Goal: Task Accomplishment & Management: Complete application form

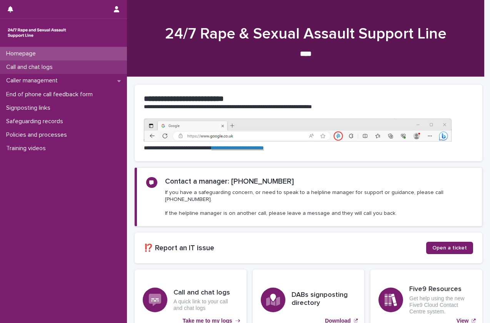
click at [34, 67] on p "Call and chat logs" at bounding box center [31, 67] width 56 height 7
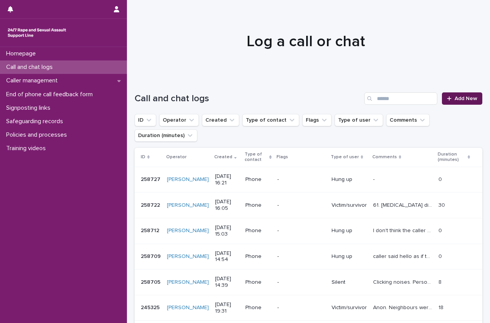
click at [455, 95] on link "Add New" at bounding box center [462, 98] width 40 height 12
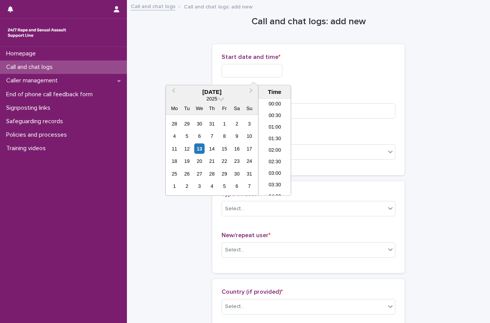
click at [255, 74] on input "text" at bounding box center [252, 70] width 61 height 13
click at [281, 126] on li "08:30" at bounding box center [275, 125] width 33 height 12
click at [253, 71] on input "**********" at bounding box center [252, 70] width 61 height 13
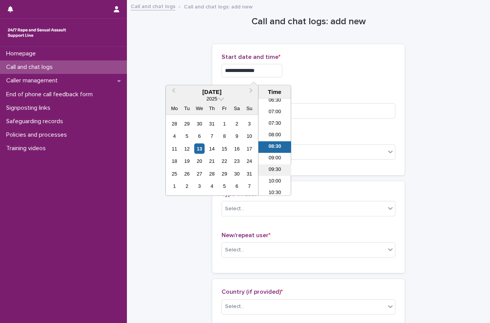
click at [275, 171] on li "09:30" at bounding box center [275, 171] width 33 height 12
click at [270, 71] on input "**********" at bounding box center [252, 70] width 61 height 13
type input "**********"
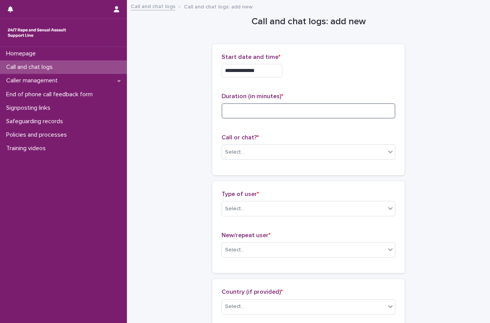
click at [310, 109] on input at bounding box center [309, 110] width 174 height 15
type input "*"
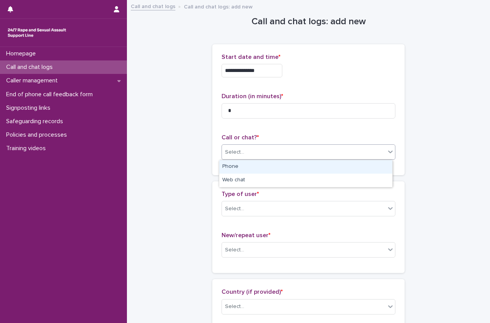
click at [265, 154] on div "Select..." at bounding box center [304, 152] width 164 height 13
click at [263, 166] on div "Phone" at bounding box center [305, 166] width 173 height 13
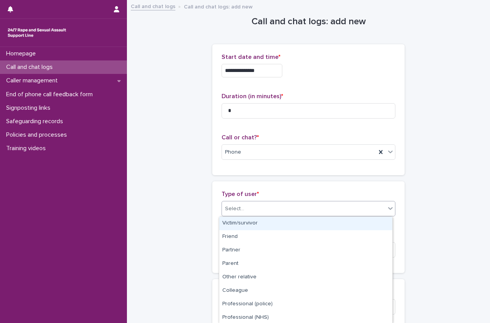
click at [250, 205] on div "Select..." at bounding box center [304, 209] width 164 height 13
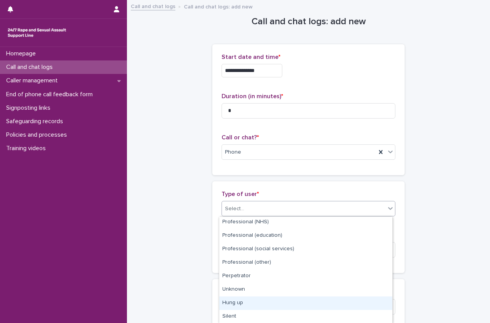
click at [237, 301] on div "Hung up" at bounding box center [305, 302] width 173 height 13
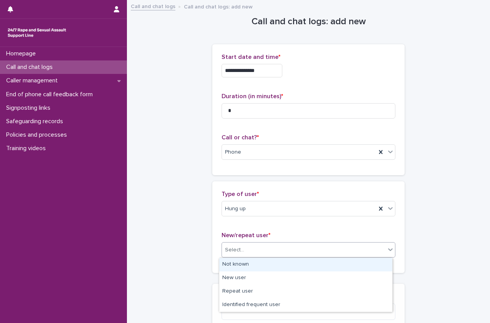
click at [261, 242] on div "Select..." at bounding box center [309, 249] width 174 height 15
click at [259, 262] on div "Not known" at bounding box center [305, 264] width 173 height 13
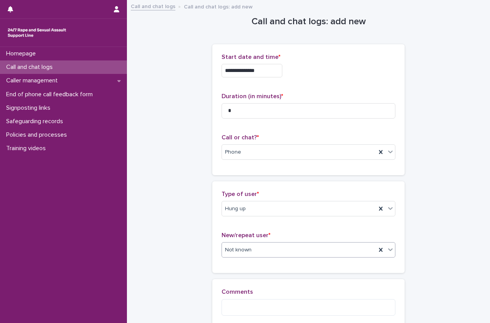
scroll to position [87, 0]
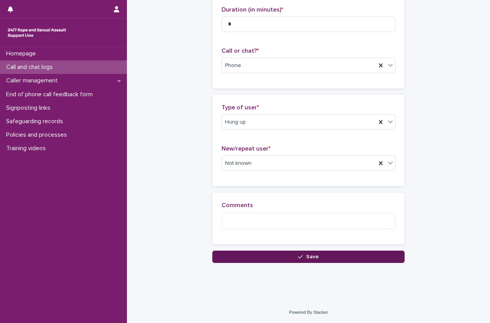
click at [250, 260] on button "Save" at bounding box center [309, 257] width 192 height 12
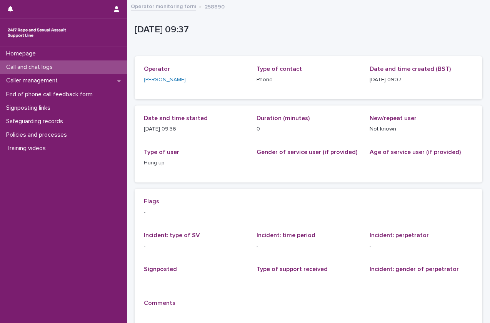
click at [60, 67] on div "Call and chat logs" at bounding box center [63, 66] width 127 height 13
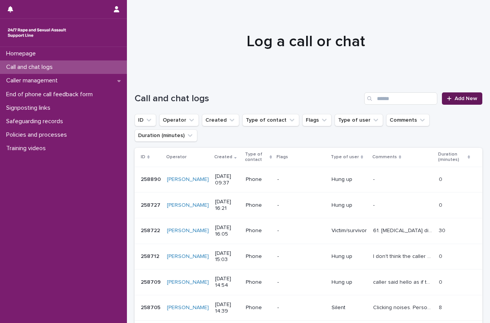
click at [455, 100] on span "Add New" at bounding box center [466, 98] width 23 height 5
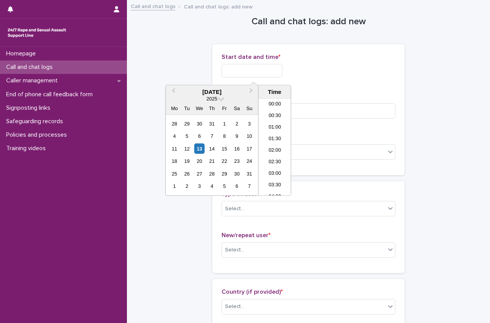
scroll to position [188, 0]
click at [241, 72] on input "text" at bounding box center [252, 70] width 61 height 13
click at [283, 132] on li "09:30" at bounding box center [275, 136] width 33 height 12
click at [264, 70] on input "**********" at bounding box center [252, 70] width 61 height 13
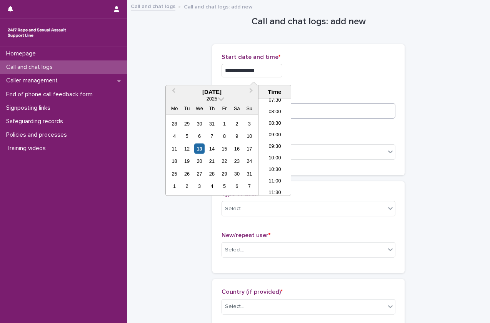
type input "**********"
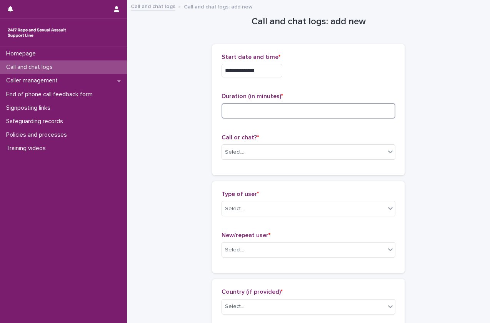
click at [328, 114] on input at bounding box center [309, 110] width 174 height 15
type input "*"
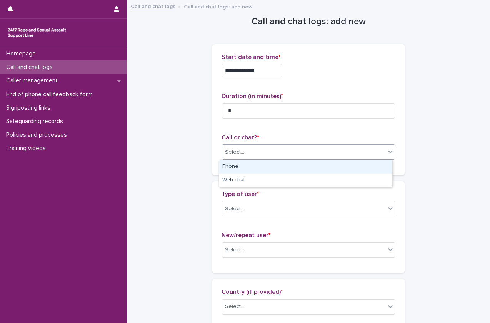
click at [312, 159] on div "Select..." at bounding box center [309, 151] width 174 height 15
click at [308, 164] on div "Phone" at bounding box center [305, 166] width 173 height 13
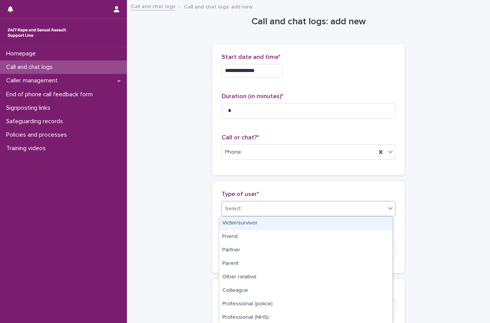
click at [293, 209] on div "Select..." at bounding box center [304, 209] width 164 height 13
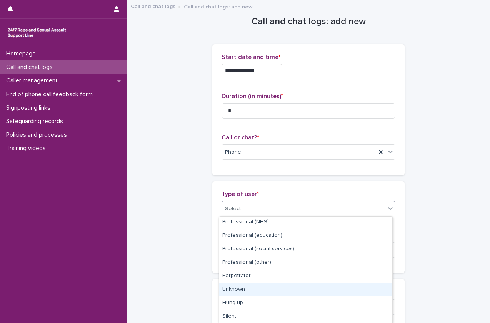
click at [265, 293] on div "Unknown" at bounding box center [305, 289] width 173 height 13
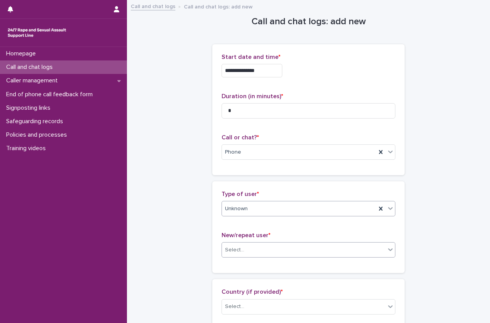
click at [268, 248] on div "Select..." at bounding box center [304, 250] width 164 height 13
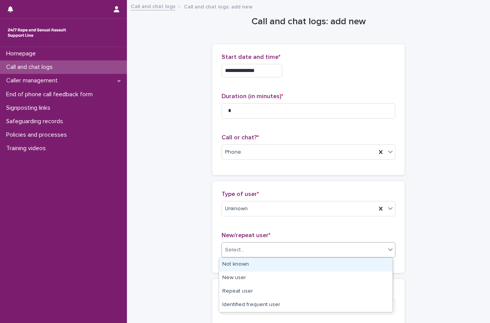
click at [265, 265] on div "Not known" at bounding box center [305, 264] width 173 height 13
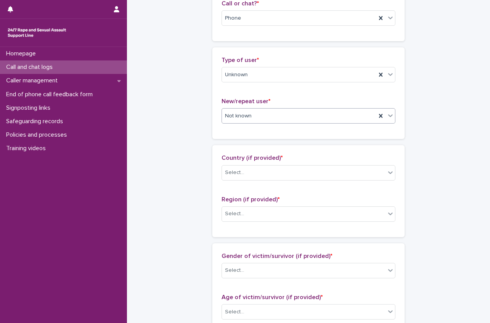
scroll to position [136, 0]
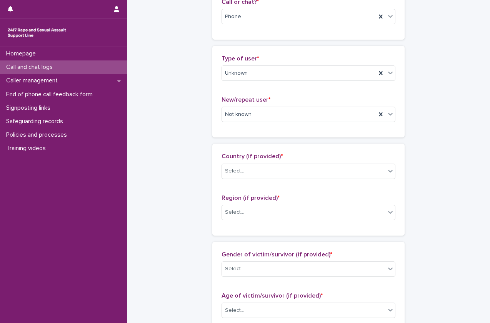
drag, startPoint x: 286, startPoint y: 184, endPoint x: 291, endPoint y: 179, distance: 7.1
click at [291, 179] on div "Country (if provided) * Select..." at bounding box center [309, 169] width 174 height 32
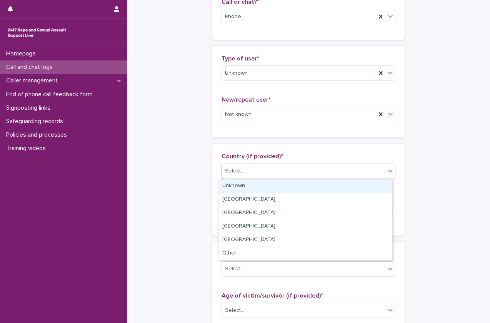
click at [295, 176] on div "Select..." at bounding box center [304, 171] width 164 height 13
click at [289, 190] on div "Unknown" at bounding box center [305, 185] width 173 height 13
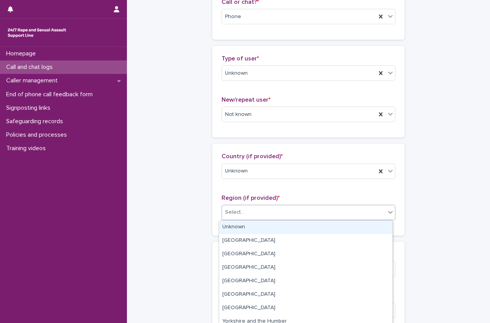
click at [281, 210] on div "Select..." at bounding box center [304, 212] width 164 height 13
click at [278, 227] on div "Unknown" at bounding box center [305, 227] width 173 height 13
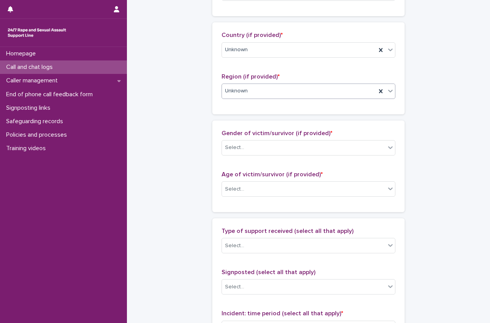
scroll to position [256, 0]
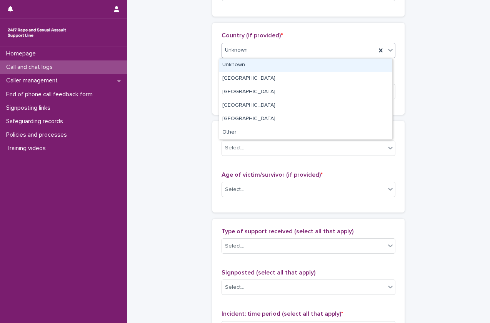
click at [296, 48] on div "Unknown" at bounding box center [299, 50] width 154 height 13
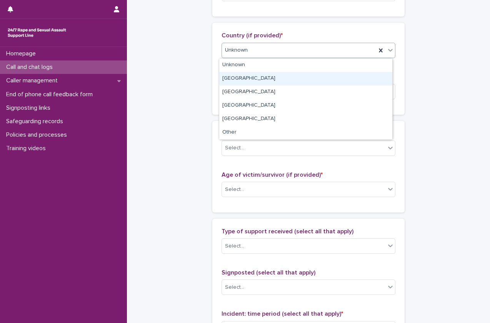
click at [288, 77] on div "England" at bounding box center [305, 78] width 173 height 13
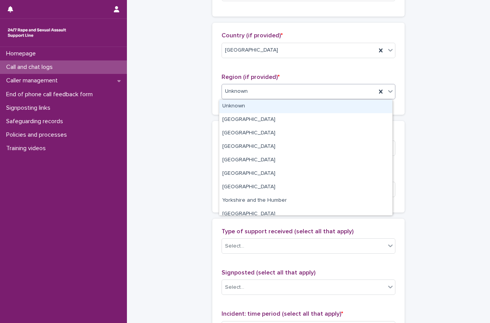
click at [281, 92] on div "Unknown" at bounding box center [299, 91] width 154 height 13
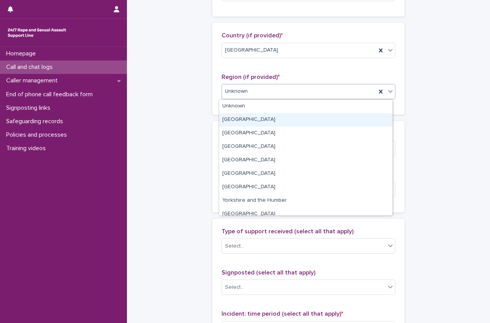
click at [273, 115] on div "Greater London" at bounding box center [305, 119] width 173 height 13
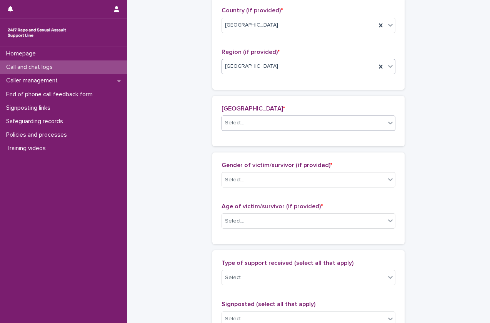
scroll to position [285, 0]
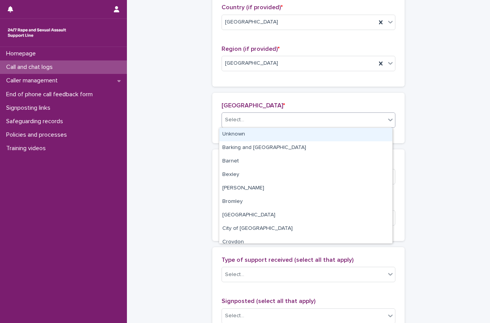
click at [261, 126] on div "Select..." at bounding box center [304, 120] width 164 height 13
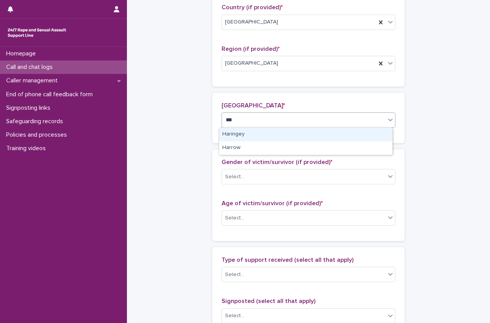
type input "****"
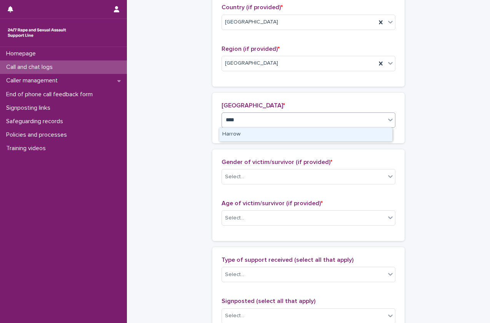
click at [256, 138] on div "Harrow" at bounding box center [305, 134] width 173 height 13
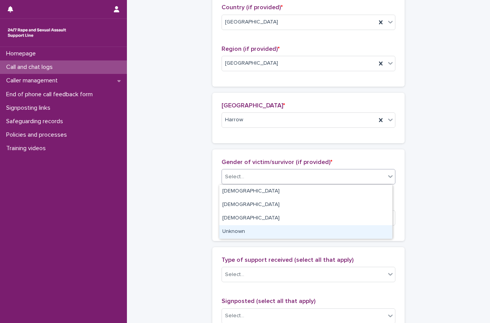
drag, startPoint x: 272, startPoint y: 170, endPoint x: 261, endPoint y: 236, distance: 66.8
click at [261, 236] on body "**********" at bounding box center [245, 161] width 490 height 323
click at [261, 236] on div "Unknown" at bounding box center [305, 231] width 173 height 13
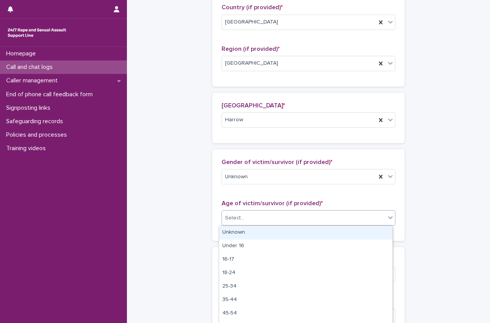
click at [276, 211] on div "Select..." at bounding box center [309, 217] width 174 height 15
click at [269, 234] on div "Unknown" at bounding box center [305, 232] width 173 height 13
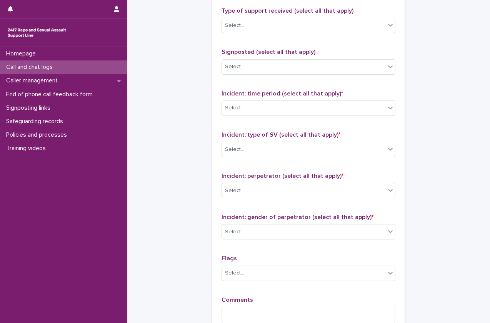
scroll to position [535, 0]
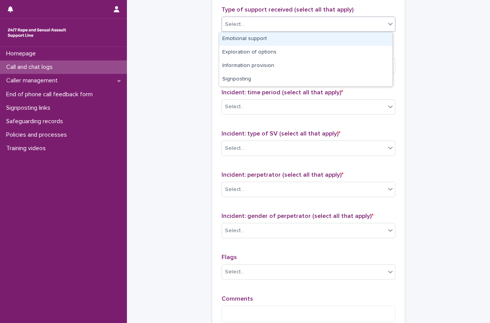
click at [306, 27] on div "Select..." at bounding box center [304, 24] width 164 height 13
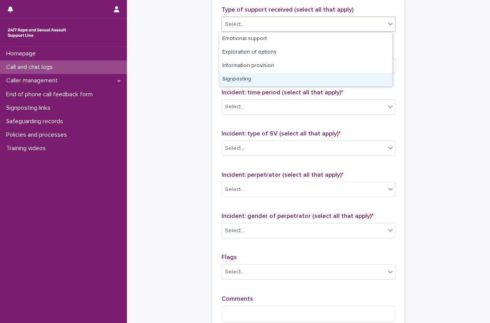
click at [295, 80] on div "Signposting" at bounding box center [305, 79] width 173 height 13
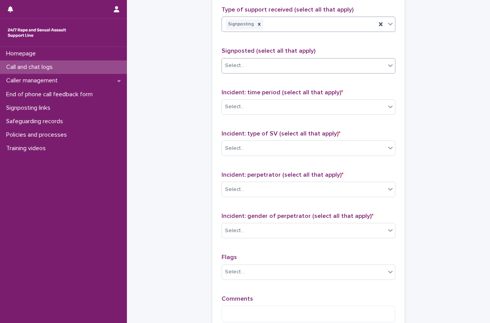
click at [304, 67] on div "Select..." at bounding box center [304, 65] width 164 height 13
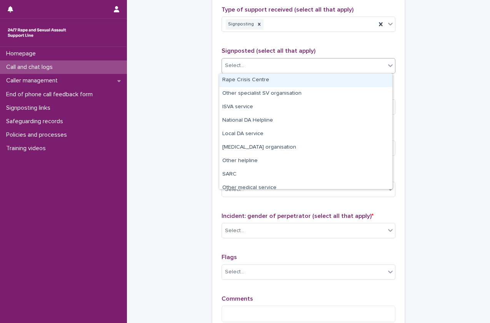
click at [300, 78] on div "Rape Crisis Centre" at bounding box center [305, 80] width 173 height 13
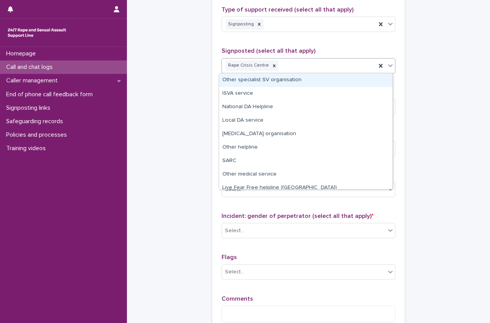
click at [324, 60] on div "Rape Crisis Centre" at bounding box center [299, 65] width 154 height 13
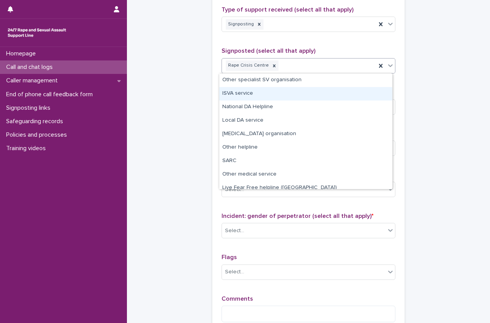
click at [303, 90] on div "ISVA service" at bounding box center [305, 93] width 173 height 13
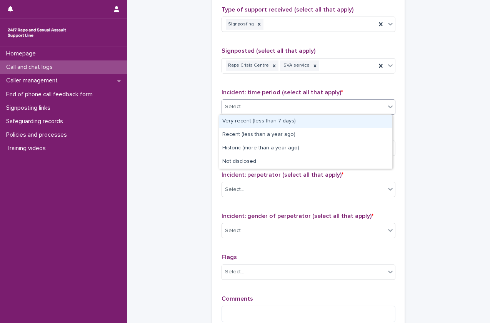
click at [303, 108] on div "Select..." at bounding box center [304, 106] width 164 height 13
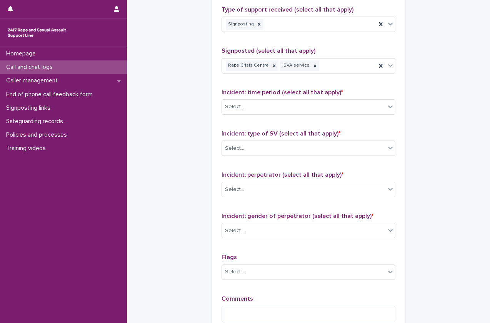
click at [284, 169] on div "Type of support received (select all that apply) Signposting Signposted (select…" at bounding box center [309, 167] width 174 height 322
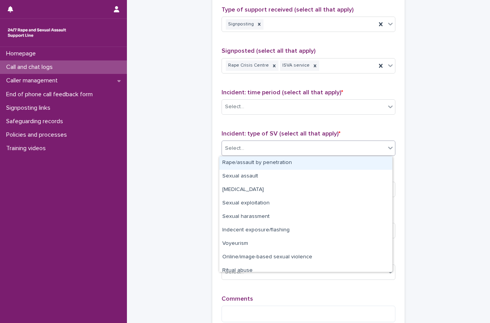
click at [297, 151] on div "Select..." at bounding box center [304, 148] width 164 height 13
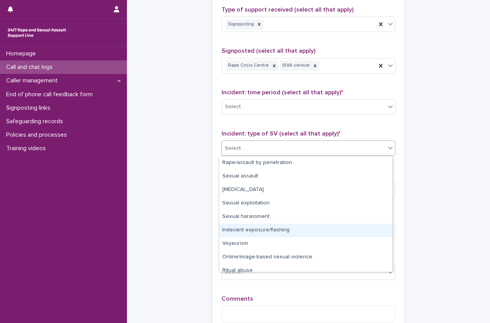
scroll to position [19, 0]
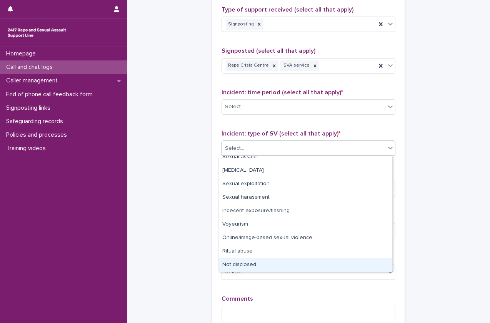
click at [268, 267] on div "Not disclosed" at bounding box center [305, 264] width 173 height 13
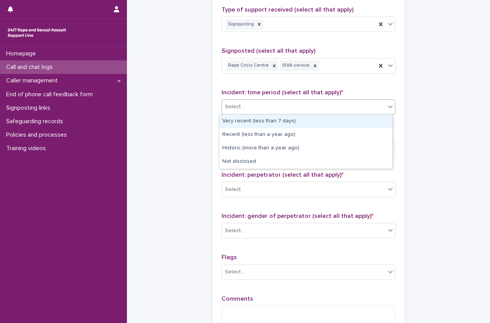
click at [283, 102] on div "Select..." at bounding box center [304, 106] width 164 height 13
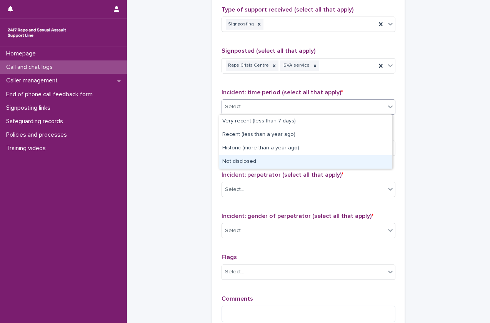
click at [266, 161] on div "Not disclosed" at bounding box center [305, 161] width 173 height 13
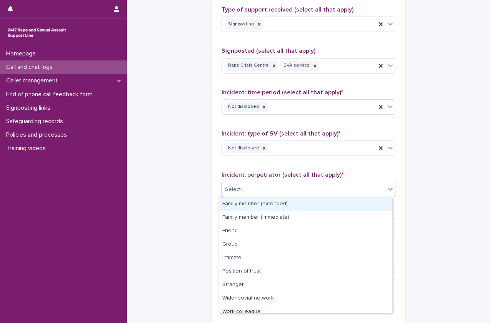
click at [264, 183] on div "Select..." at bounding box center [304, 189] width 164 height 13
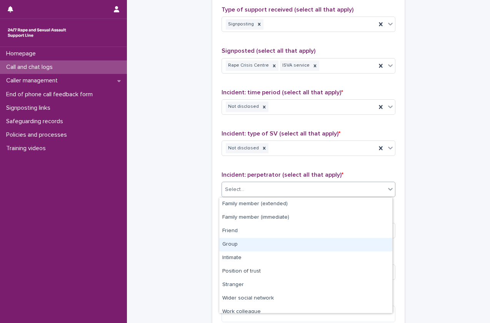
scroll to position [33, 0]
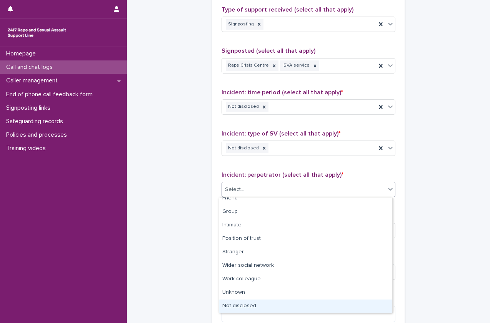
click at [250, 306] on div "Not disclosed" at bounding box center [305, 306] width 173 height 13
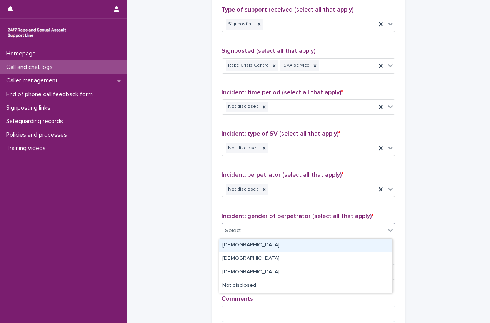
click at [282, 230] on div "Select..." at bounding box center [304, 230] width 164 height 13
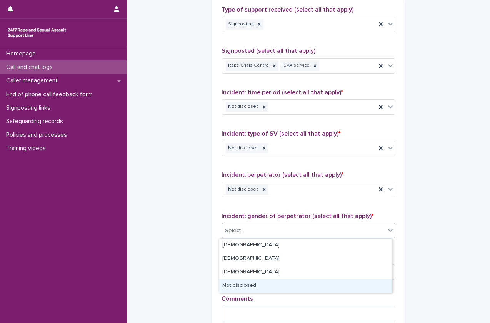
click at [258, 284] on div "Not disclosed" at bounding box center [305, 285] width 173 height 13
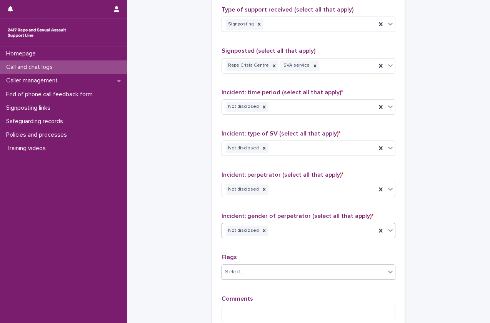
click at [269, 273] on div "Select..." at bounding box center [304, 272] width 164 height 13
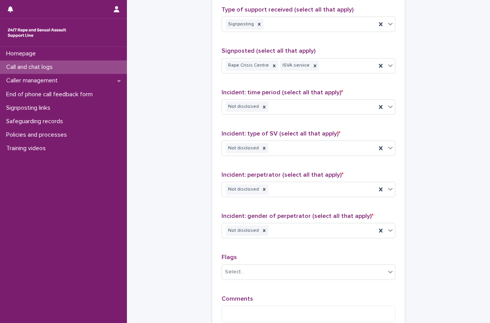
scroll to position [628, 0]
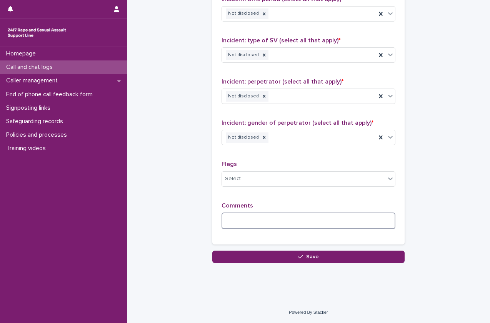
click at [256, 216] on textarea at bounding box center [309, 221] width 174 height 17
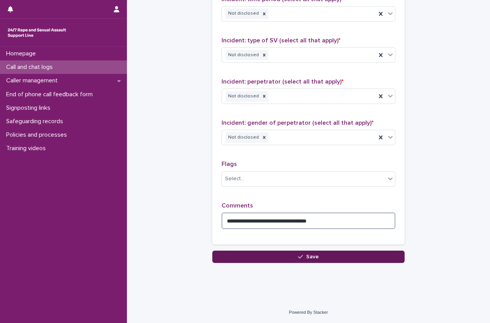
type textarea "**********"
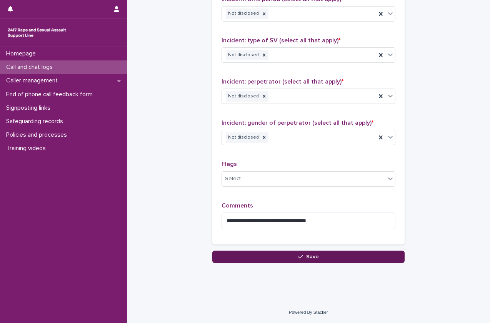
click at [287, 261] on button "Save" at bounding box center [309, 257] width 192 height 12
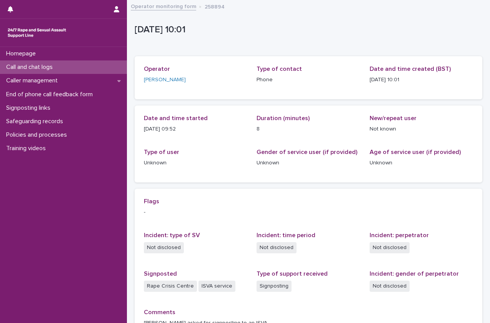
click at [74, 70] on div "Call and chat logs" at bounding box center [63, 66] width 127 height 13
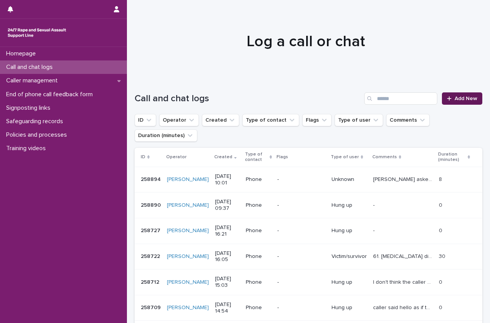
click at [456, 102] on link "Add New" at bounding box center [462, 98] width 40 height 12
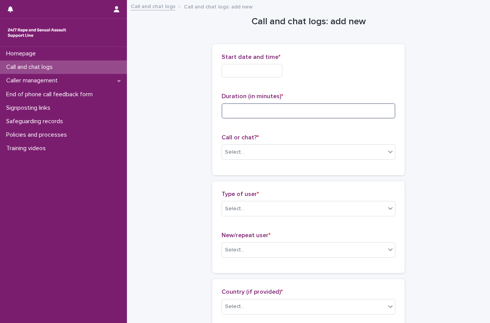
click at [251, 107] on input at bounding box center [309, 110] width 174 height 15
type input "*"
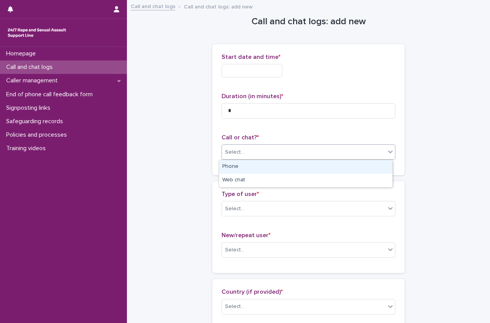
click at [241, 159] on div "Select..." at bounding box center [309, 151] width 174 height 15
click at [241, 164] on div "Phone" at bounding box center [305, 166] width 173 height 13
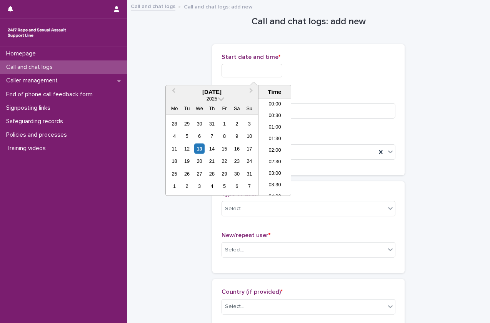
click at [252, 74] on input "text" at bounding box center [252, 70] width 61 height 13
type input "****"
drag, startPoint x: 283, startPoint y: 72, endPoint x: 165, endPoint y: 77, distance: 118.3
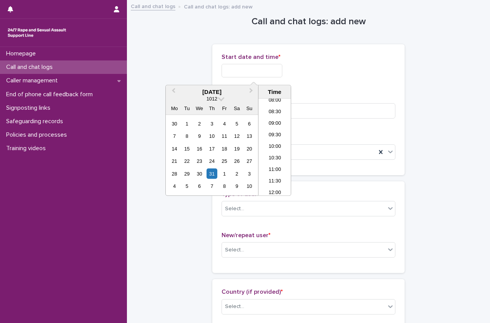
type input "**********"
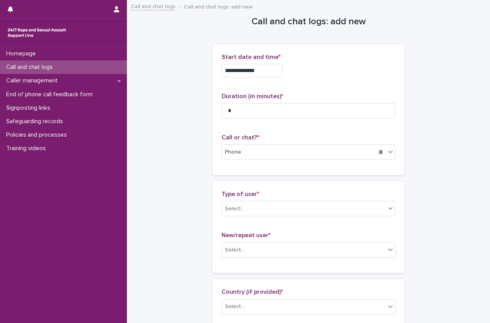
click at [278, 62] on div "**********" at bounding box center [309, 69] width 174 height 30
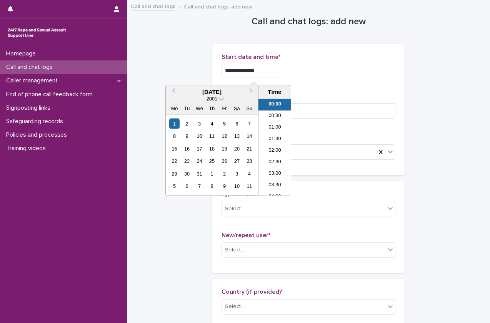
click at [275, 67] on input "**********" at bounding box center [252, 70] width 61 height 13
click at [230, 92] on div "October 2001" at bounding box center [212, 92] width 92 height 7
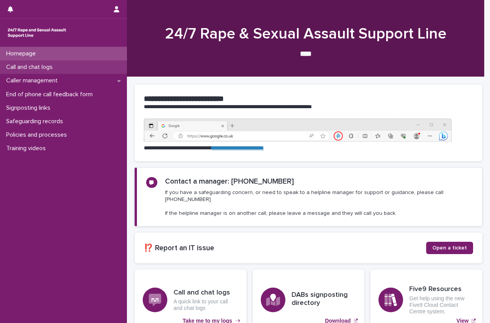
click at [53, 73] on div "Call and chat logs" at bounding box center [63, 66] width 127 height 13
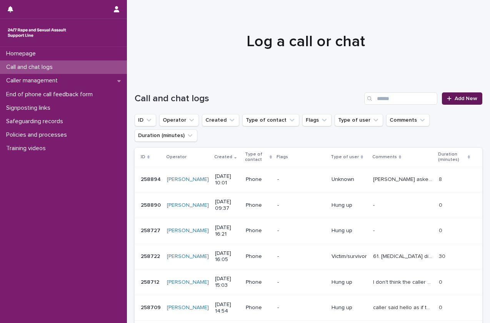
click at [462, 97] on span "Add New" at bounding box center [466, 98] width 23 height 5
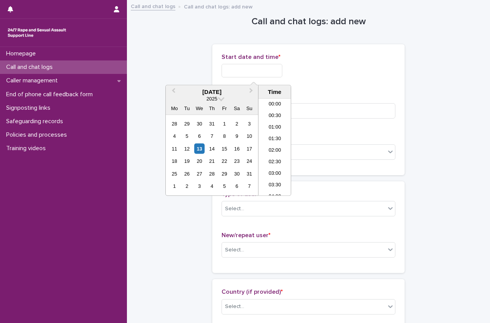
click at [251, 67] on input "text" at bounding box center [252, 70] width 61 height 13
click at [281, 151] on li "10:00" at bounding box center [275, 148] width 33 height 12
click at [274, 72] on input "**********" at bounding box center [252, 70] width 61 height 13
type input "**********"
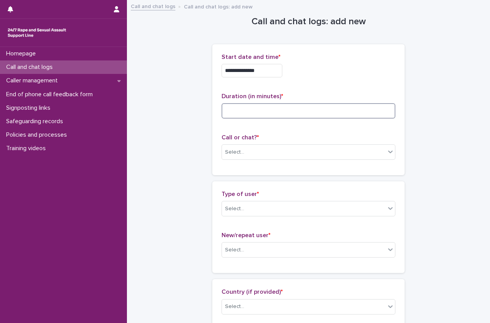
click at [303, 109] on input at bounding box center [309, 110] width 174 height 15
type input "*"
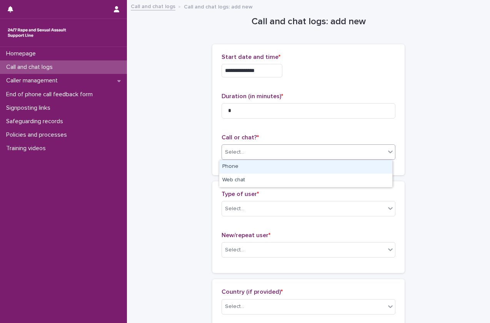
click at [282, 151] on div "Select..." at bounding box center [304, 152] width 164 height 13
click at [269, 172] on div "Phone" at bounding box center [305, 166] width 173 height 13
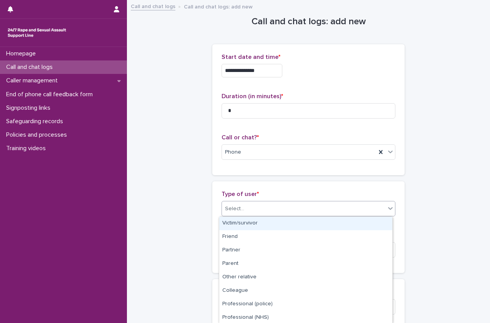
click at [251, 204] on div "Select..." at bounding box center [304, 209] width 164 height 13
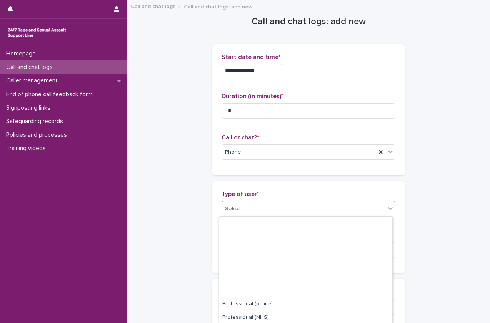
scroll to position [95, 0]
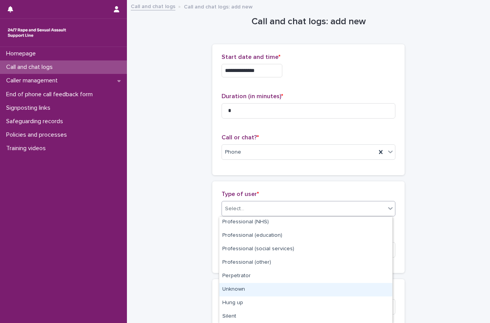
click at [257, 285] on div "Unknown" at bounding box center [305, 289] width 173 height 13
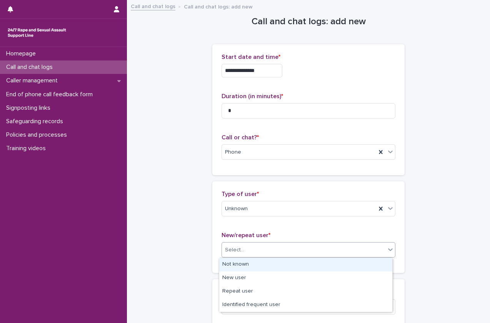
click at [283, 246] on div "Select..." at bounding box center [304, 250] width 164 height 13
click at [272, 261] on div "Not known" at bounding box center [305, 264] width 173 height 13
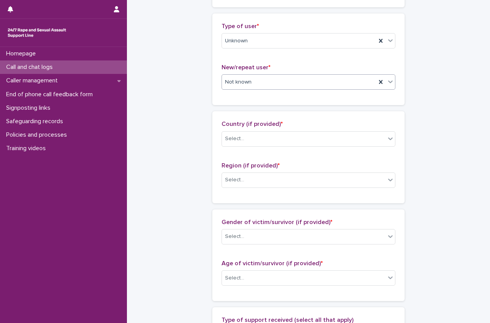
scroll to position [168, 0]
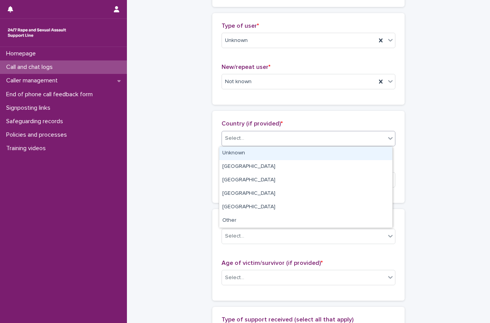
click at [295, 145] on div "Select..." at bounding box center [309, 138] width 174 height 15
click at [269, 151] on div "Unknown" at bounding box center [305, 153] width 173 height 13
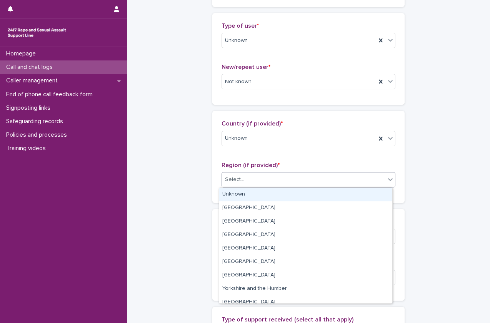
click at [270, 183] on div "Select..." at bounding box center [304, 179] width 164 height 13
click at [266, 192] on div "Unknown" at bounding box center [305, 194] width 173 height 13
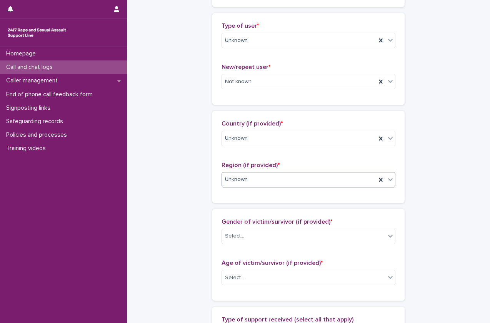
scroll to position [248, 0]
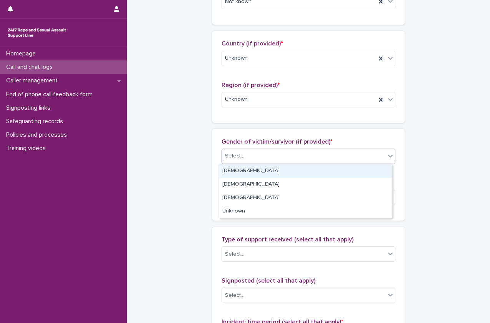
click at [261, 156] on div "Select..." at bounding box center [304, 156] width 164 height 13
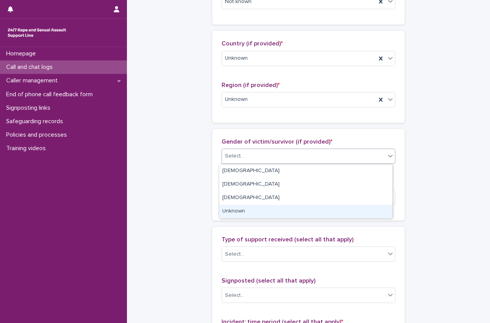
click at [248, 216] on div "Unknown" at bounding box center [305, 211] width 173 height 13
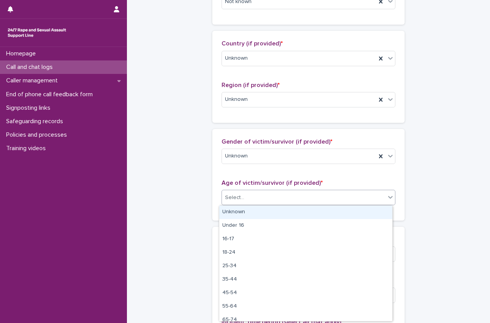
click at [254, 239] on body "**********" at bounding box center [245, 161] width 490 height 323
click at [263, 219] on div "Unknown" at bounding box center [305, 212] width 173 height 13
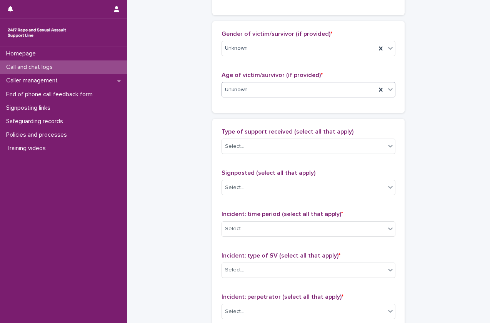
scroll to position [357, 0]
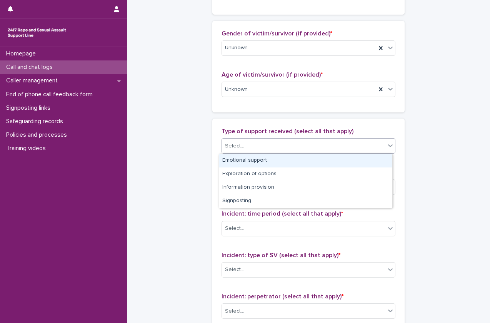
click at [301, 143] on div "Select..." at bounding box center [304, 146] width 164 height 13
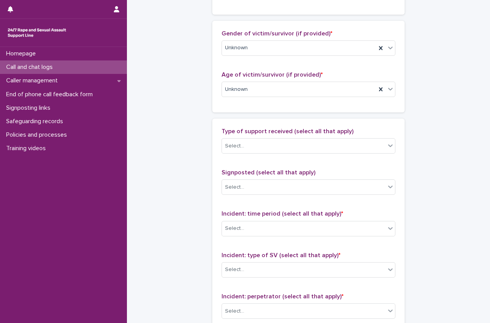
click at [193, 171] on div "**********" at bounding box center [309, 61] width 348 height 834
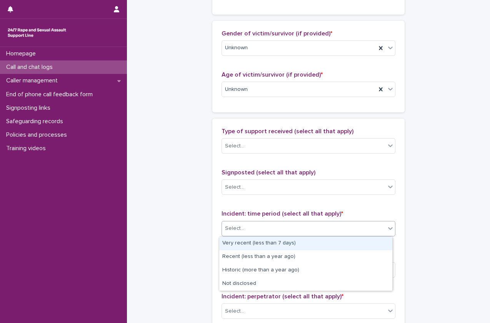
click at [232, 227] on div "Select..." at bounding box center [234, 228] width 19 height 8
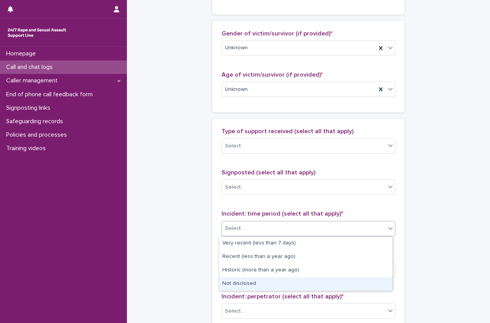
click at [238, 285] on div "Not disclosed" at bounding box center [305, 283] width 173 height 13
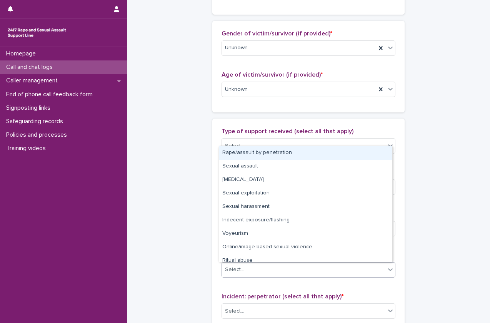
click at [258, 266] on div "Select..." at bounding box center [304, 269] width 164 height 13
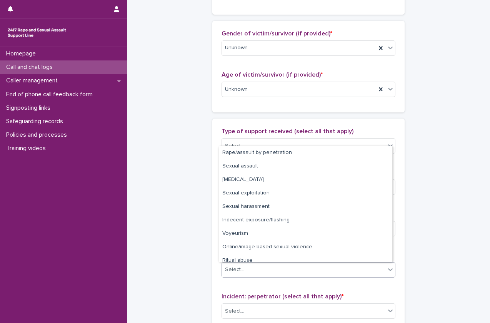
scroll to position [19, 0]
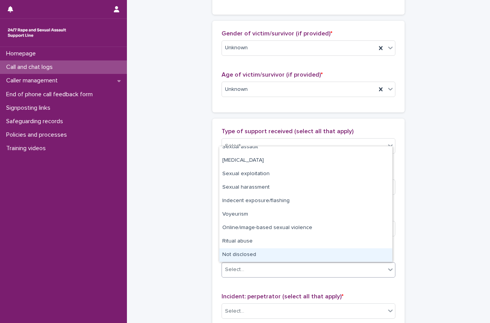
click at [240, 258] on div "Not disclosed" at bounding box center [305, 254] width 173 height 13
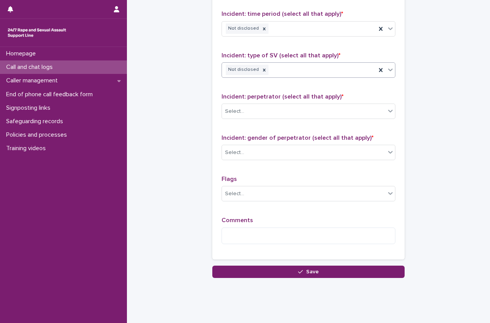
scroll to position [557, 0]
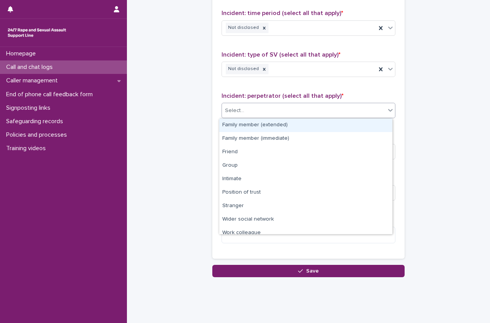
click at [291, 115] on div "Select..." at bounding box center [304, 110] width 164 height 13
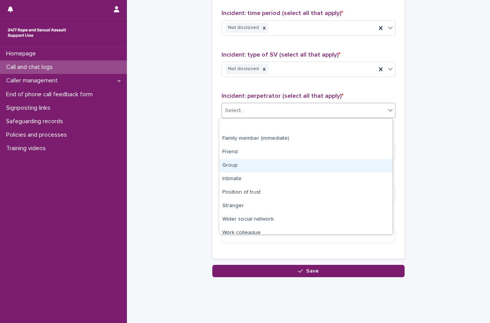
scroll to position [33, 0]
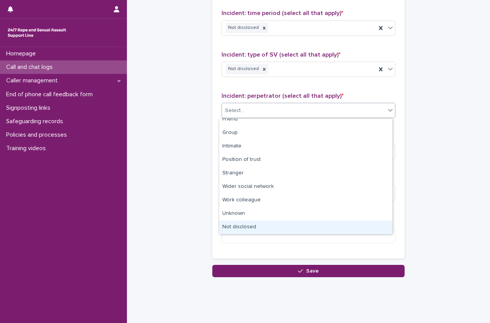
click at [236, 224] on div "Not disclosed" at bounding box center [305, 227] width 173 height 13
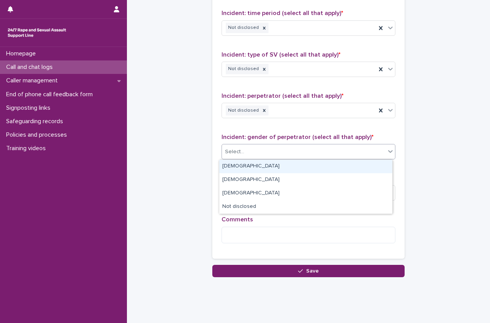
click at [278, 149] on div "Select..." at bounding box center [304, 152] width 164 height 13
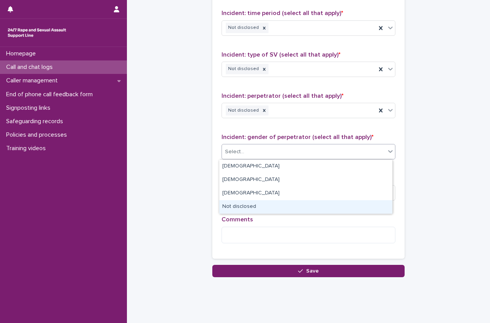
click at [254, 207] on div "Not disclosed" at bounding box center [305, 206] width 173 height 13
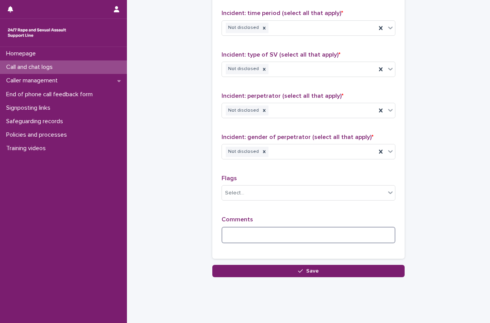
click at [253, 234] on textarea at bounding box center [309, 235] width 174 height 17
type textarea "*"
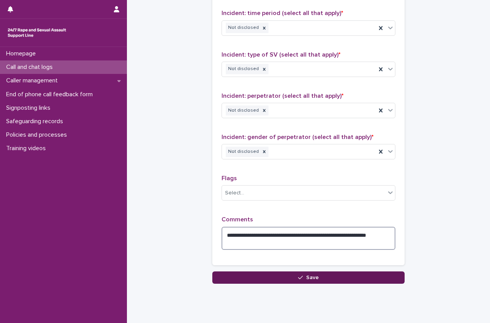
type textarea "**********"
click at [268, 275] on button "Save" at bounding box center [309, 277] width 192 height 12
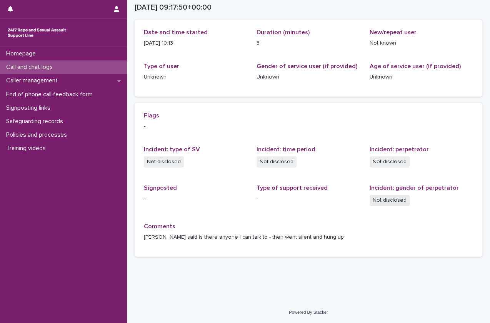
scroll to position [86, 0]
click at [81, 65] on div "Call and chat logs" at bounding box center [63, 66] width 127 height 13
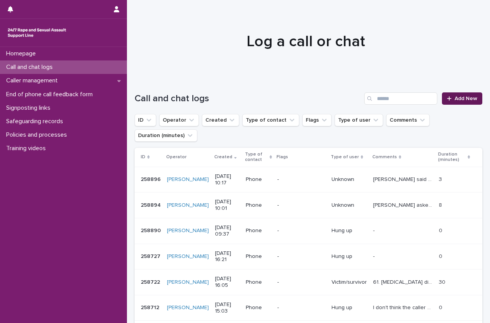
click at [455, 97] on span "Add New" at bounding box center [466, 98] width 23 height 5
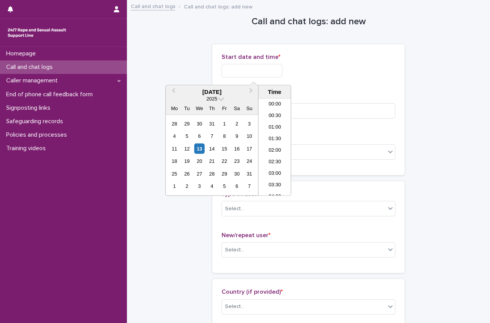
click at [234, 75] on input "text" at bounding box center [252, 70] width 61 height 13
click at [277, 132] on li "10:00" at bounding box center [275, 136] width 33 height 12
click at [268, 69] on input "**********" at bounding box center [252, 70] width 61 height 13
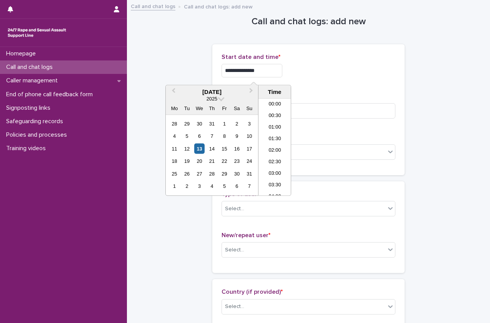
click at [263, 70] on input "**********" at bounding box center [252, 70] width 61 height 13
type input "**********"
click at [319, 114] on input at bounding box center [309, 110] width 174 height 15
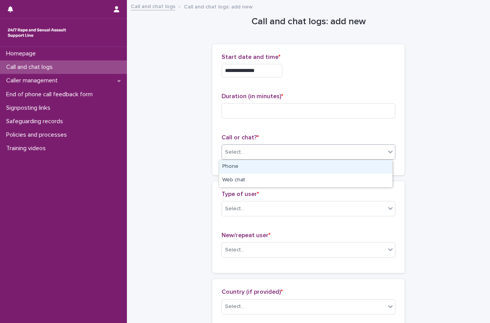
click at [312, 155] on div "Select..." at bounding box center [304, 152] width 164 height 13
click at [309, 167] on div "Phone" at bounding box center [305, 166] width 173 height 13
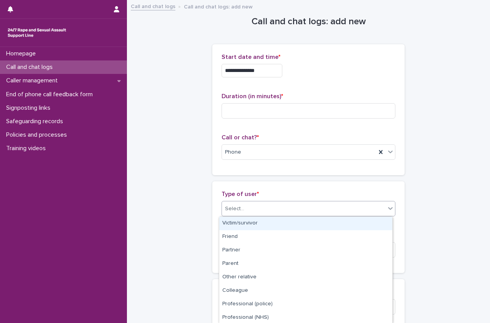
click at [295, 209] on div "Select..." at bounding box center [304, 209] width 164 height 13
click at [297, 225] on div "Victim/survivor" at bounding box center [305, 223] width 173 height 13
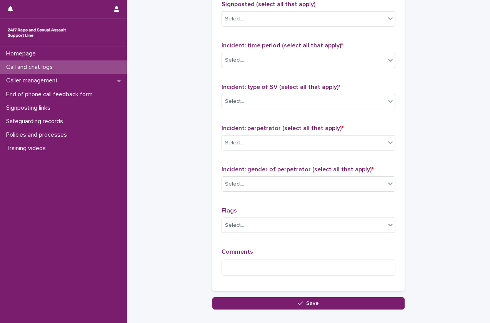
scroll to position [571, 0]
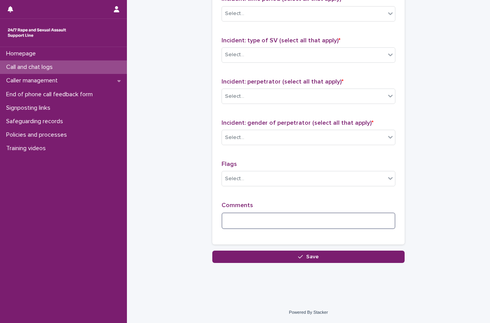
click at [266, 223] on textarea at bounding box center [309, 221] width 174 height 17
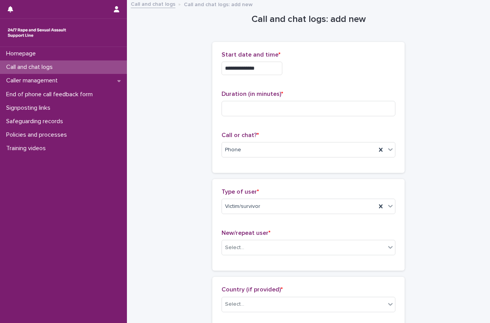
scroll to position [0, 0]
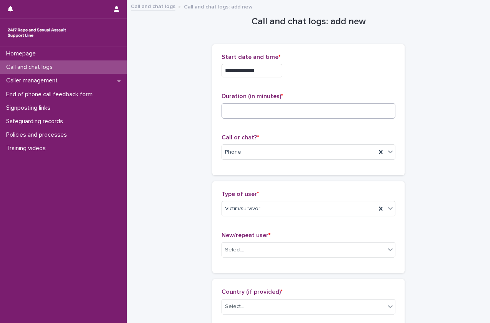
type textarea "**********"
click at [279, 111] on input at bounding box center [309, 110] width 174 height 15
type input "**"
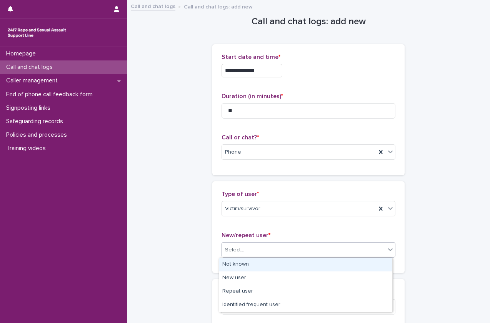
click at [256, 255] on div "Select..." at bounding box center [304, 250] width 164 height 13
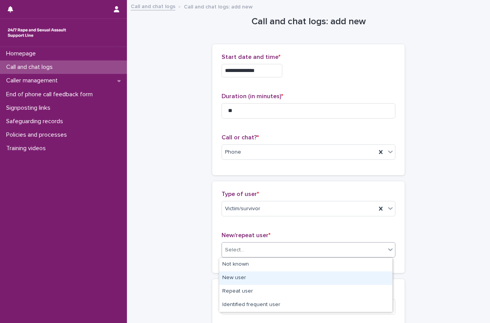
click at [256, 282] on div "New user" at bounding box center [305, 277] width 173 height 13
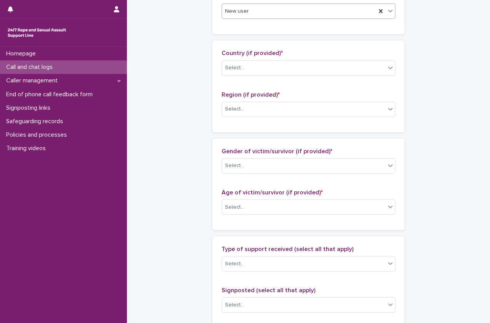
scroll to position [239, 0]
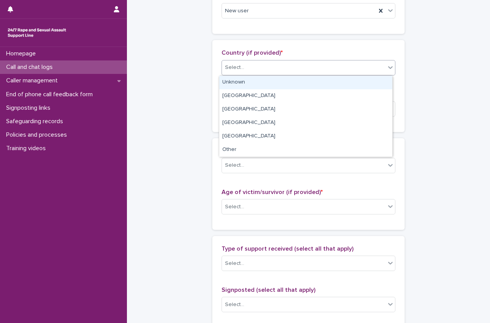
click at [330, 65] on div "Select..." at bounding box center [304, 67] width 164 height 13
click at [299, 82] on div "Unknown" at bounding box center [305, 82] width 173 height 13
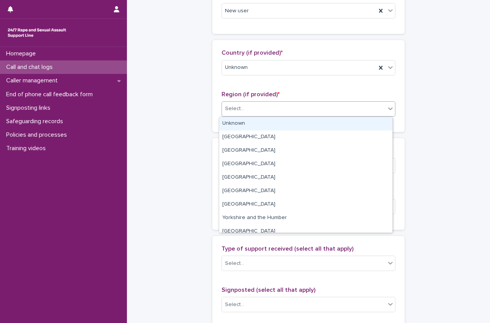
drag, startPoint x: 292, startPoint y: 108, endPoint x: 287, endPoint y: 125, distance: 17.8
click at [287, 125] on body "**********" at bounding box center [245, 161] width 490 height 323
click at [287, 125] on div "Unknown" at bounding box center [305, 123] width 173 height 13
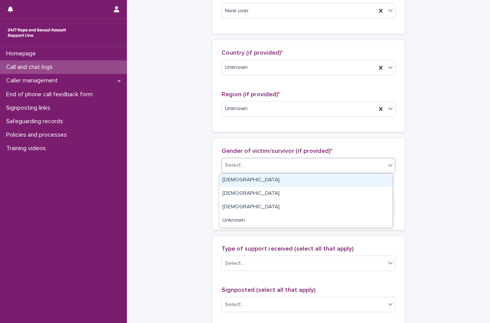
click at [274, 161] on div "Select..." at bounding box center [304, 165] width 164 height 13
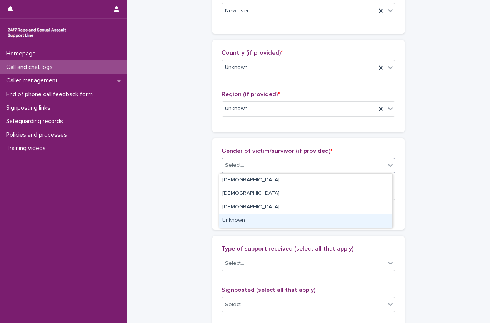
click at [258, 216] on div "Unknown" at bounding box center [305, 220] width 173 height 13
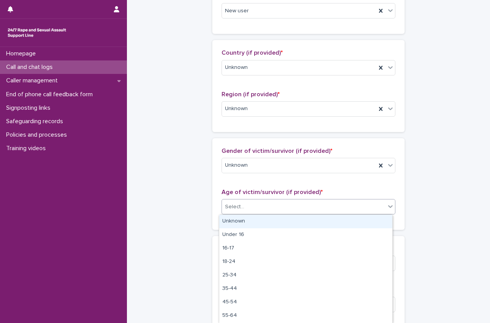
click at [274, 204] on div "Select..." at bounding box center [304, 207] width 164 height 13
click at [266, 226] on div "Unknown" at bounding box center [305, 221] width 173 height 13
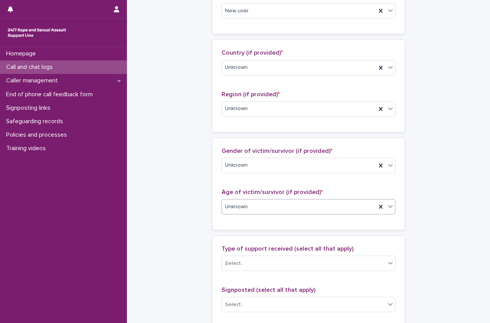
scroll to position [451, 0]
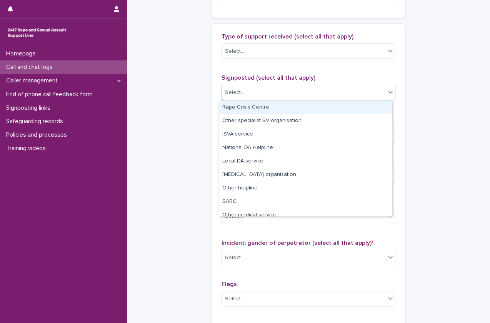
click at [278, 96] on div "Select..." at bounding box center [304, 92] width 164 height 13
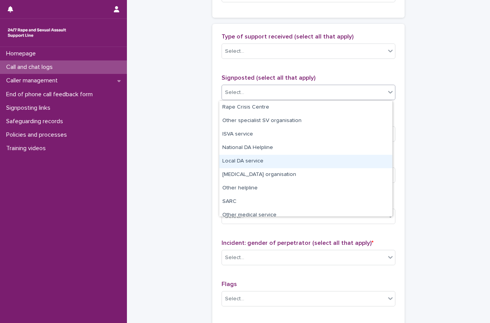
scroll to position [46, 0]
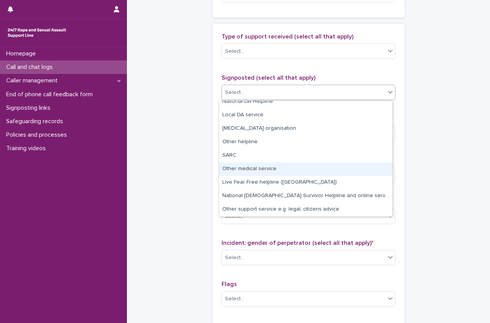
click at [272, 175] on div "Other medical service" at bounding box center [305, 168] width 173 height 13
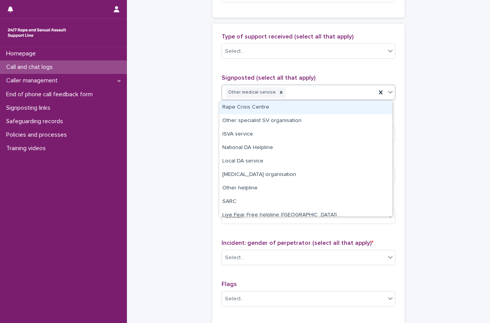
click at [329, 94] on div "Other medical service" at bounding box center [299, 92] width 154 height 13
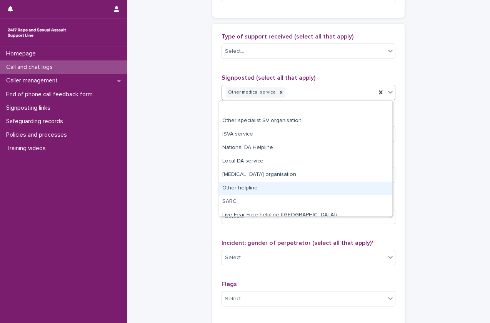
scroll to position [33, 0]
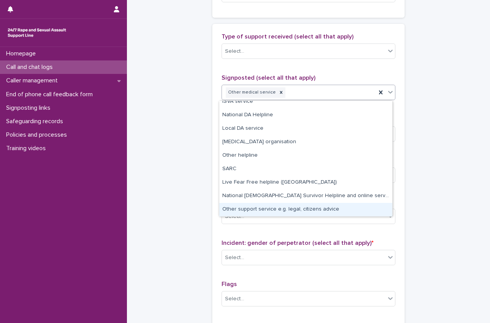
click at [275, 209] on div "Other support service e.g. legal, citizens advice" at bounding box center [305, 209] width 173 height 13
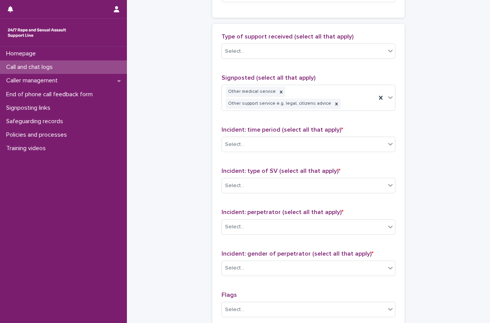
click at [278, 62] on div "Type of support received (select all that apply) Select..." at bounding box center [309, 49] width 174 height 32
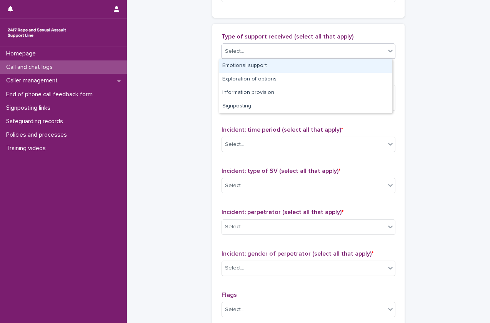
click at [287, 52] on div "Select..." at bounding box center [304, 51] width 164 height 13
click at [281, 70] on div "Emotional support" at bounding box center [305, 65] width 173 height 13
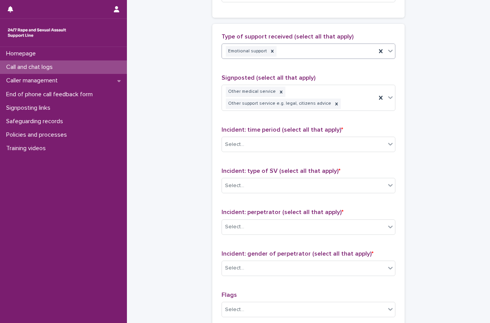
click at [309, 52] on div "Emotional support" at bounding box center [299, 51] width 154 height 13
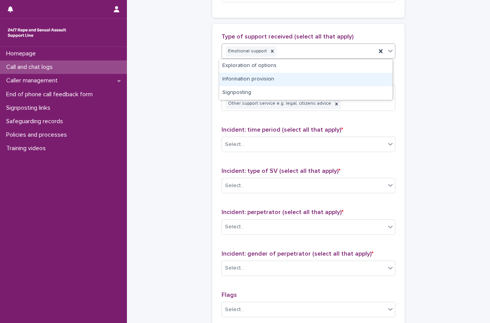
click at [296, 76] on div "Information provision" at bounding box center [305, 79] width 173 height 13
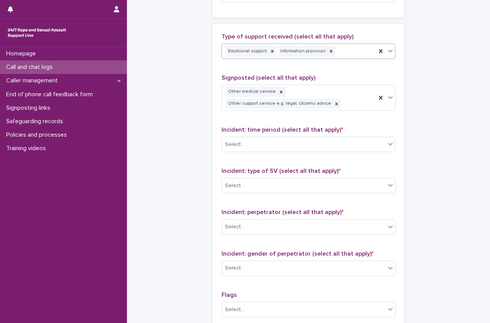
click at [327, 51] on div at bounding box center [331, 51] width 8 height 10
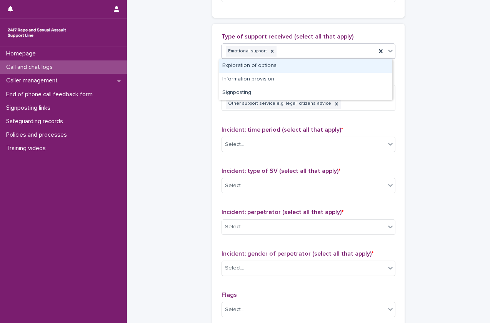
click at [337, 51] on div "Emotional support" at bounding box center [299, 51] width 154 height 13
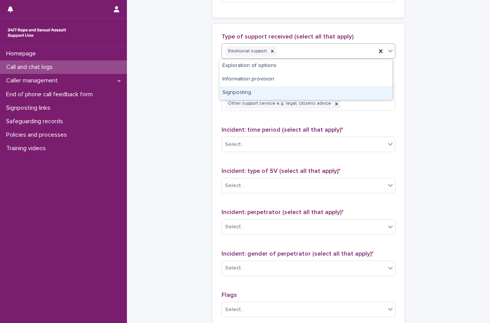
click at [311, 91] on div "Signposting" at bounding box center [305, 92] width 173 height 13
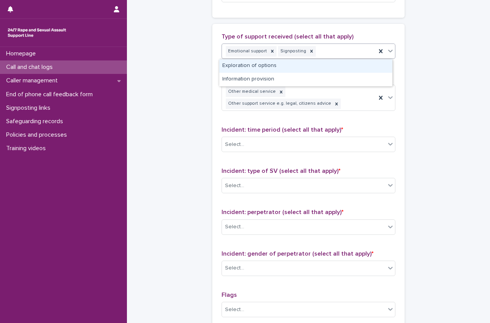
click at [332, 55] on div "Emotional support Signposting" at bounding box center [299, 51] width 154 height 13
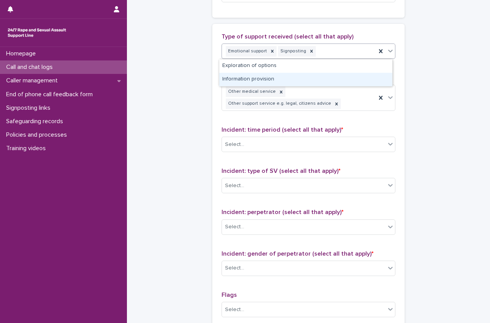
click at [323, 75] on div "Information provision" at bounding box center [305, 79] width 173 height 13
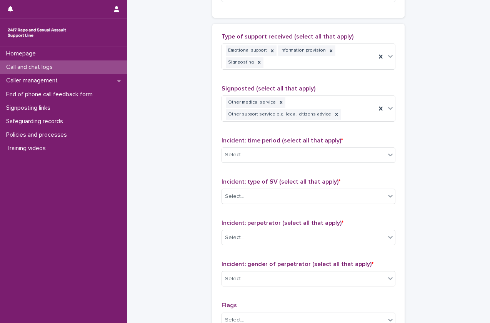
click at [301, 137] on div "Incident: time period (select all that apply) * Select..." at bounding box center [309, 153] width 174 height 32
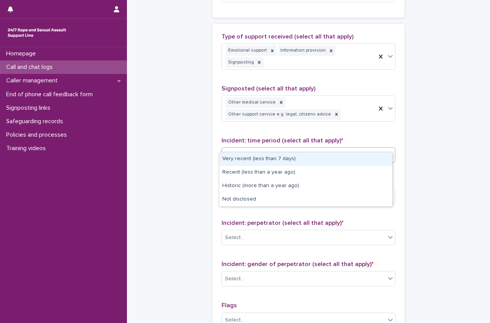
click at [300, 147] on div "Select..." at bounding box center [309, 154] width 174 height 15
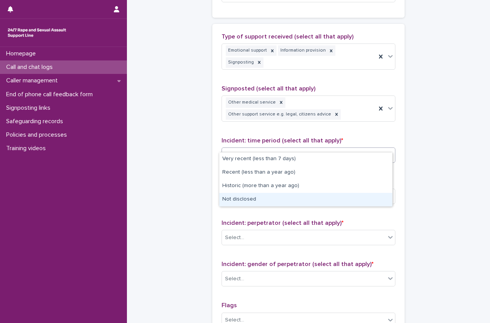
click at [285, 200] on div "Not disclosed" at bounding box center [305, 199] width 173 height 13
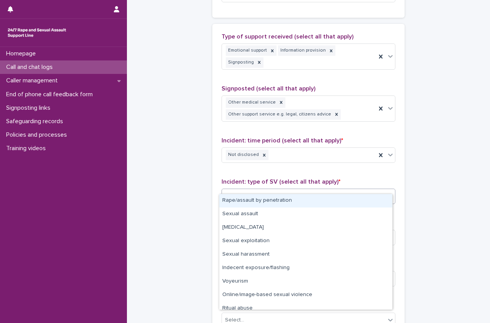
click at [296, 193] on div "Select..." at bounding box center [309, 196] width 174 height 15
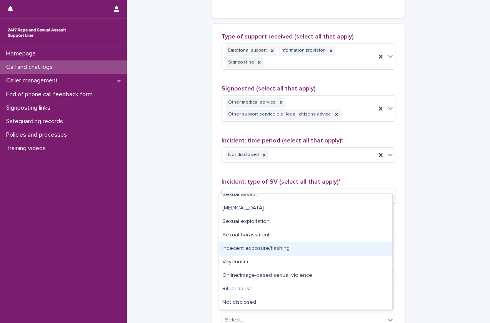
scroll to position [0, 0]
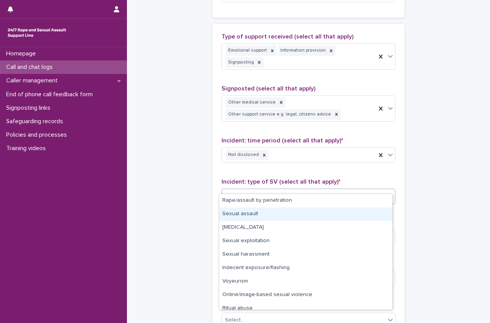
click at [280, 216] on div "Sexual assault" at bounding box center [305, 214] width 173 height 13
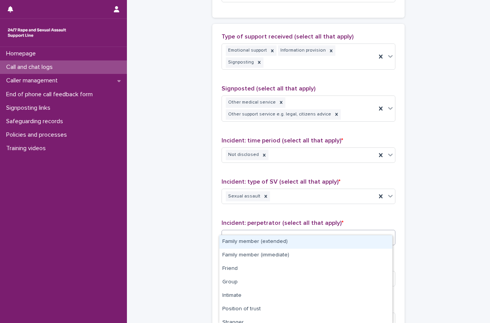
click at [280, 231] on div "Select..." at bounding box center [304, 237] width 164 height 13
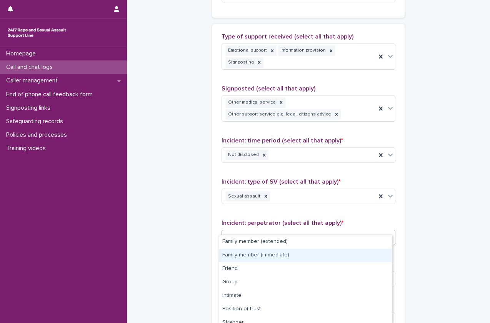
scroll to position [60, 0]
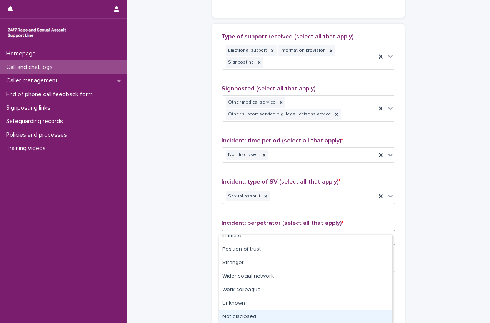
click at [260, 316] on div "Not disclosed" at bounding box center [305, 316] width 173 height 13
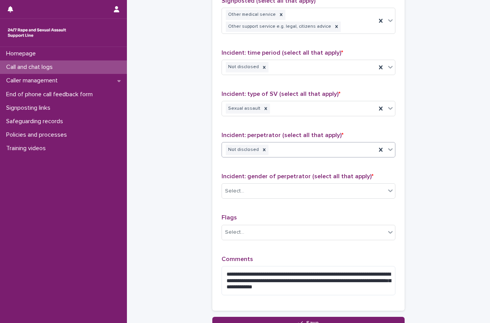
scroll to position [595, 0]
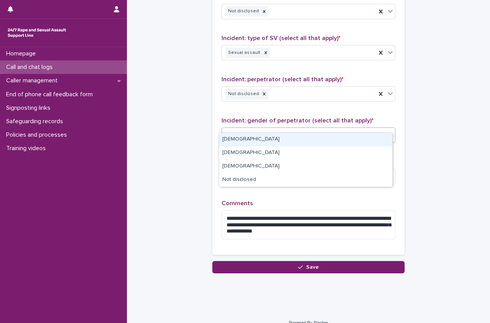
drag, startPoint x: 311, startPoint y: 132, endPoint x: 322, endPoint y: 126, distance: 13.1
click at [322, 127] on div "Select..." at bounding box center [309, 134] width 174 height 15
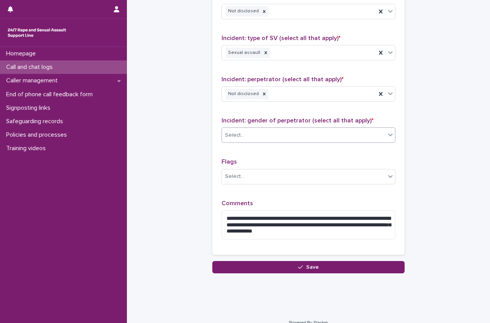
click at [322, 129] on div "Select..." at bounding box center [304, 135] width 164 height 13
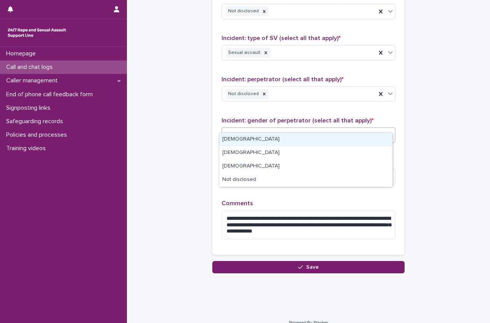
click at [322, 129] on div "Select..." at bounding box center [304, 135] width 164 height 13
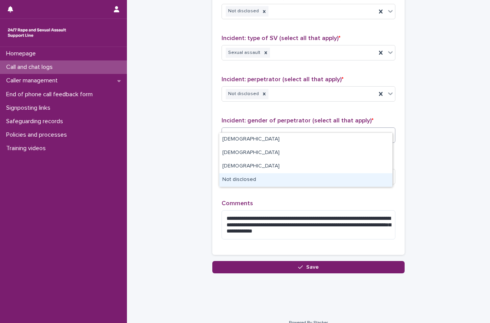
click at [298, 175] on div "Not disclosed" at bounding box center [305, 179] width 173 height 13
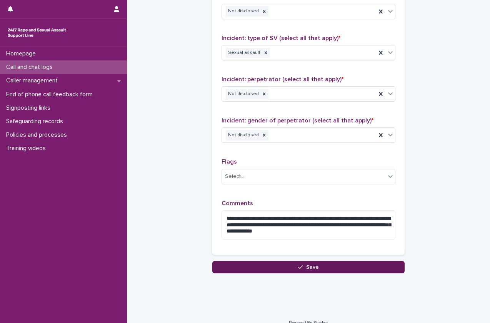
click at [264, 261] on button "Save" at bounding box center [309, 267] width 192 height 12
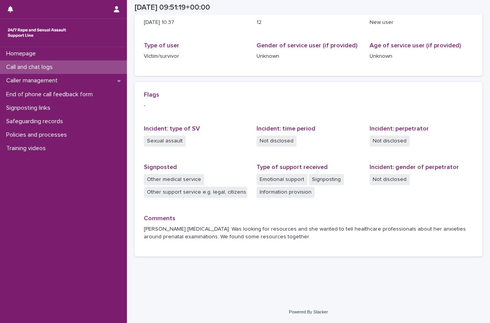
scroll to position [107, 0]
click at [62, 61] on div "Call and chat logs" at bounding box center [63, 66] width 127 height 13
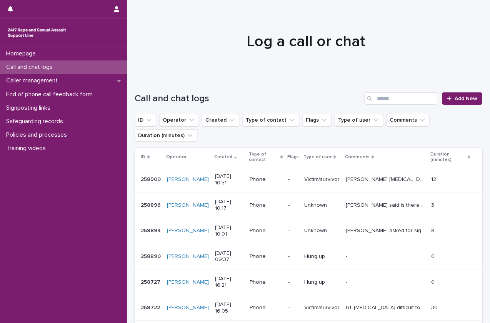
click at [62, 61] on div "Call and chat logs" at bounding box center [63, 66] width 127 height 13
click at [59, 69] on p "Call and chat logs" at bounding box center [31, 67] width 56 height 7
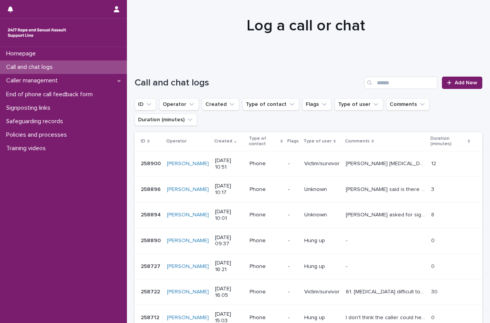
scroll to position [15, 0]
click at [449, 85] on div at bounding box center [451, 82] width 8 height 5
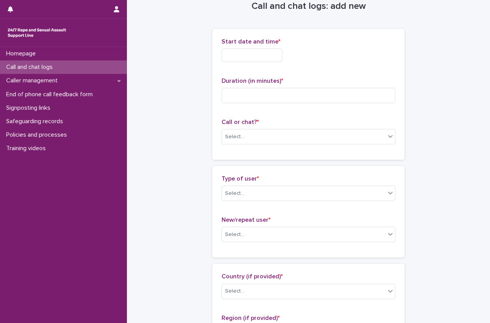
scroll to position [16, 0]
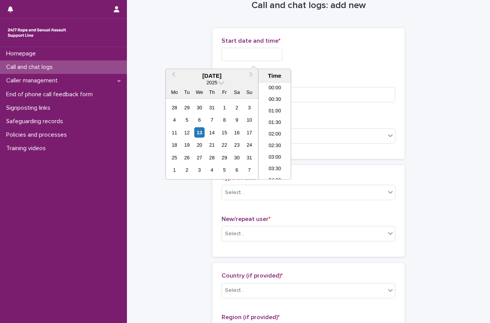
click at [269, 51] on input "text" at bounding box center [252, 54] width 61 height 13
click at [276, 131] on li "11:00" at bounding box center [275, 132] width 33 height 12
click at [264, 54] on input "**********" at bounding box center [252, 54] width 61 height 13
type input "**********"
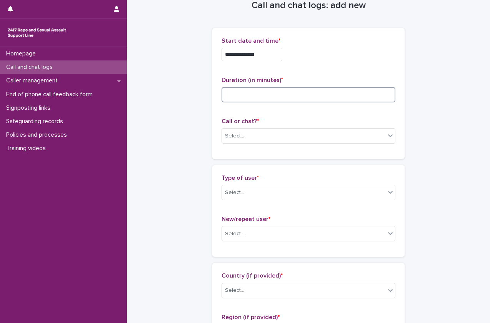
click at [317, 94] on input at bounding box center [309, 94] width 174 height 15
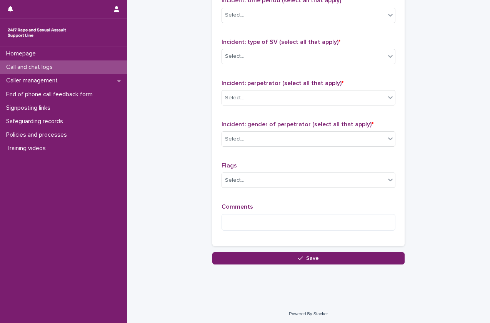
scroll to position [571, 0]
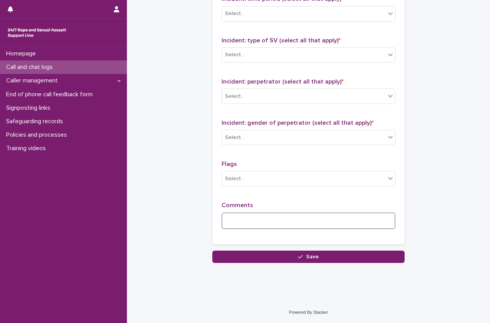
click at [284, 219] on textarea at bounding box center [309, 221] width 174 height 17
click at [282, 219] on textarea "*******" at bounding box center [309, 221] width 174 height 17
drag, startPoint x: 256, startPoint y: 223, endPoint x: 241, endPoint y: 224, distance: 14.6
click at [241, 224] on textarea "**********" at bounding box center [309, 221] width 174 height 17
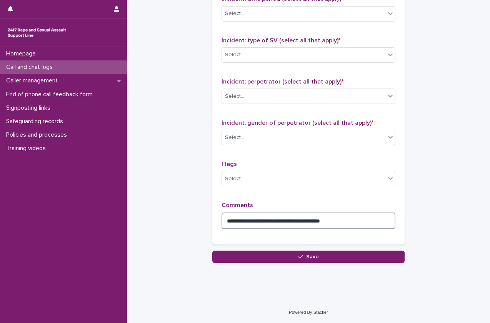
click at [377, 220] on textarea "**********" at bounding box center [309, 221] width 174 height 17
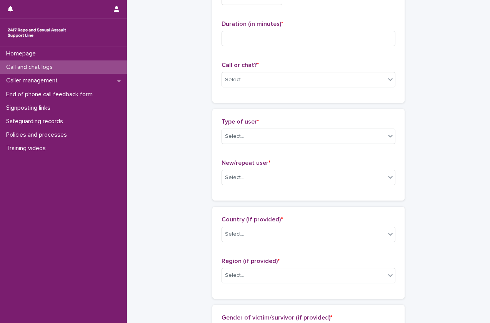
scroll to position [0, 0]
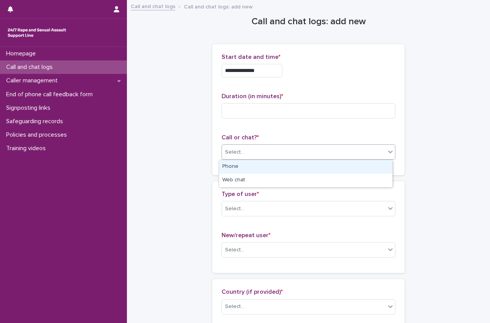
click at [249, 154] on div "Select..." at bounding box center [304, 152] width 164 height 13
click at [248, 166] on div "Phone" at bounding box center [305, 166] width 173 height 13
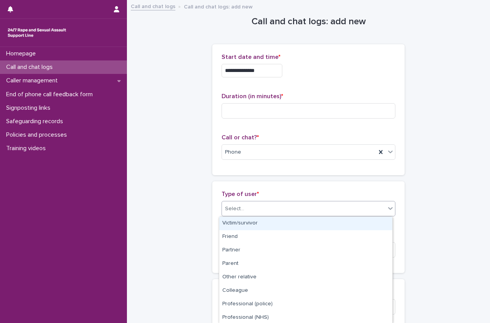
drag, startPoint x: 248, startPoint y: 203, endPoint x: 246, endPoint y: 222, distance: 19.7
click at [246, 222] on body "**********" at bounding box center [245, 161] width 490 height 323
click at [246, 222] on div "Victim/survivor" at bounding box center [305, 223] width 173 height 13
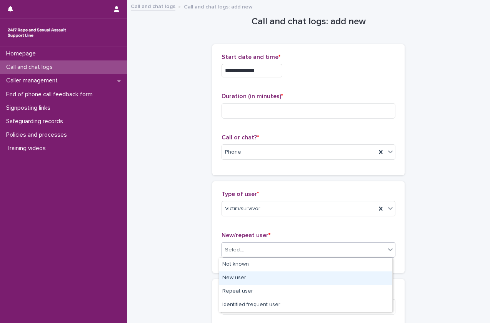
drag, startPoint x: 244, startPoint y: 249, endPoint x: 244, endPoint y: 279, distance: 30.0
click at [244, 279] on body "**********" at bounding box center [245, 161] width 490 height 323
click at [244, 279] on div "New user" at bounding box center [305, 277] width 173 height 13
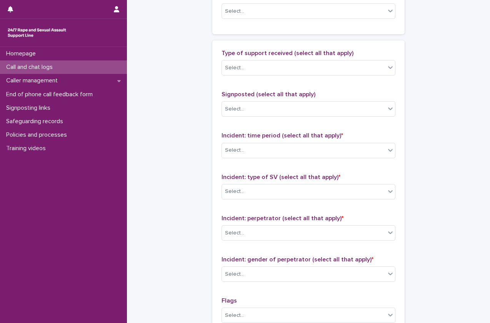
scroll to position [571, 0]
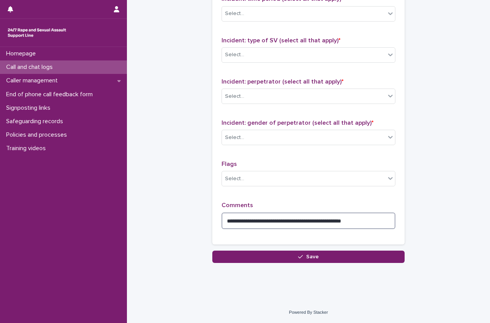
click at [368, 218] on textarea "**********" at bounding box center [309, 221] width 174 height 17
click at [375, 219] on textarea "**********" at bounding box center [309, 221] width 174 height 17
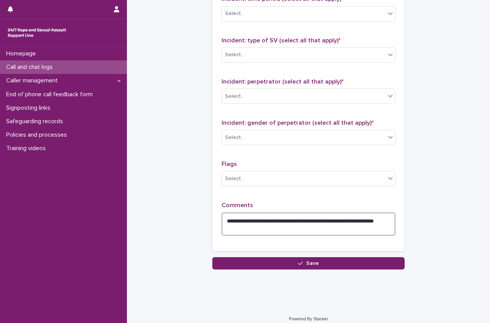
click at [368, 219] on textarea "**********" at bounding box center [309, 224] width 174 height 23
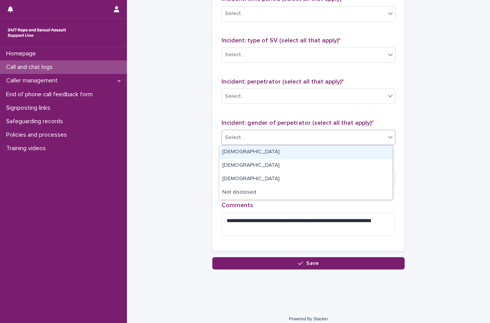
click at [233, 135] on div "Select..." at bounding box center [234, 138] width 19 height 8
click at [236, 155] on div "[DEMOGRAPHIC_DATA]" at bounding box center [305, 152] width 173 height 13
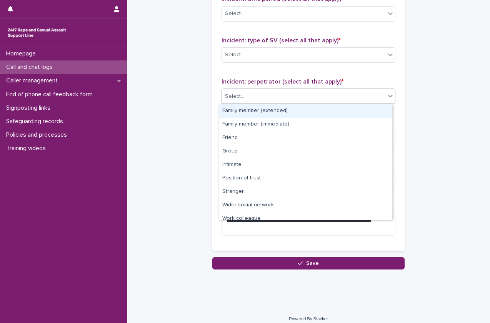
click at [274, 102] on div "Select..." at bounding box center [304, 96] width 164 height 13
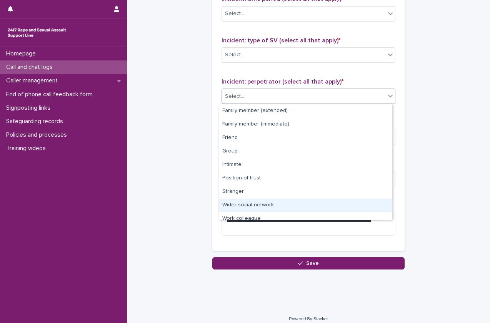
scroll to position [3, 0]
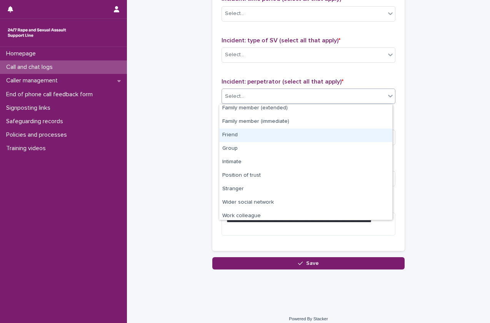
click at [262, 132] on div "Friend" at bounding box center [305, 135] width 173 height 13
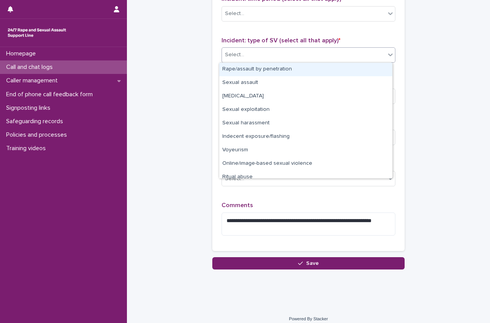
click at [290, 61] on div "Select..." at bounding box center [304, 55] width 164 height 13
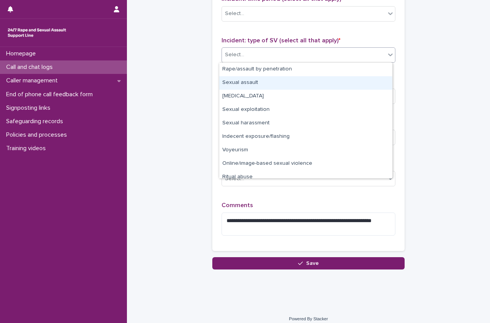
click at [278, 88] on div "Sexual assault" at bounding box center [305, 82] width 173 height 13
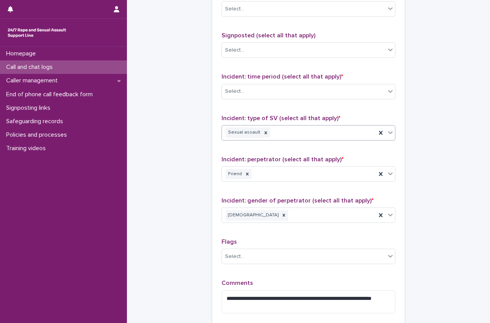
scroll to position [493, 0]
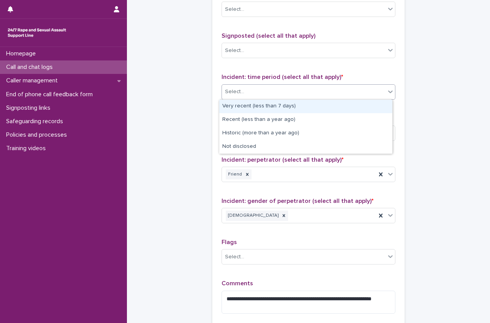
click at [277, 91] on div "Select..." at bounding box center [304, 91] width 164 height 13
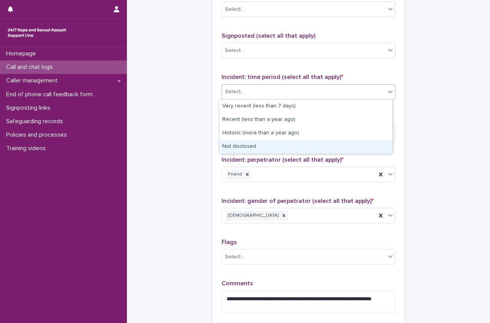
click at [248, 145] on div "Not disclosed" at bounding box center [305, 146] width 173 height 13
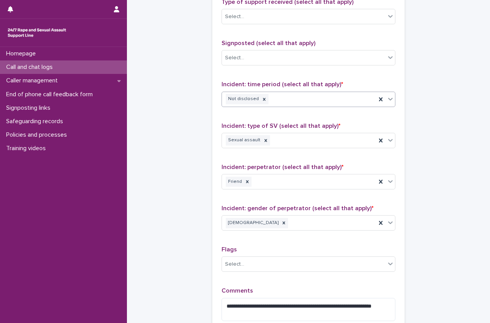
scroll to position [485, 0]
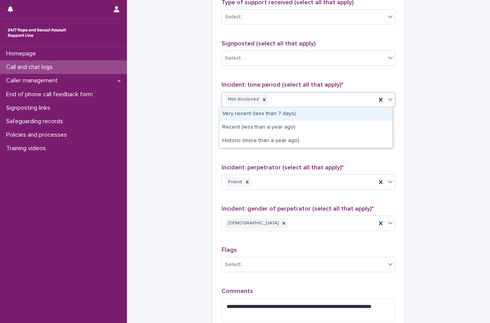
click at [273, 99] on div "Not disclosed" at bounding box center [299, 99] width 154 height 13
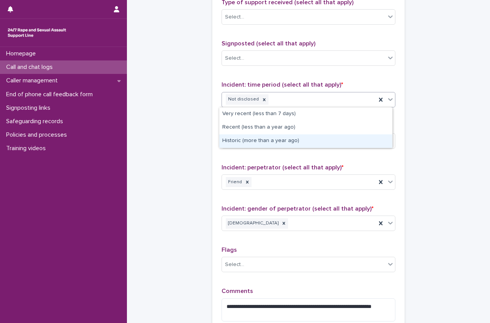
click at [268, 141] on div "Historic (more than a year ago)" at bounding box center [305, 140] width 173 height 13
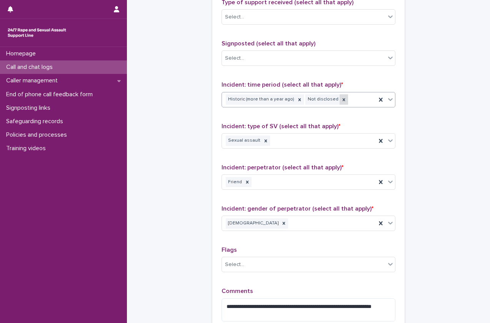
click at [341, 99] on icon at bounding box center [343, 99] width 5 height 5
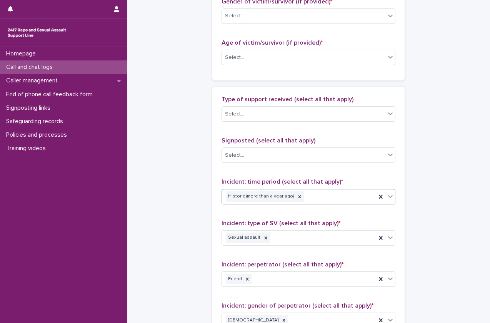
scroll to position [387, 0]
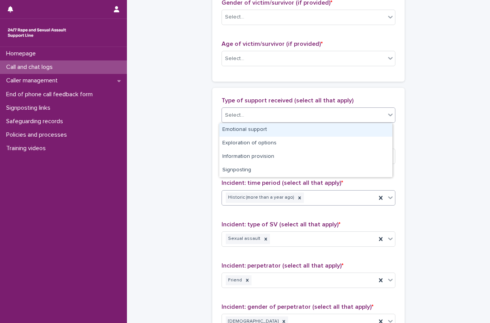
click at [323, 115] on div "Select..." at bounding box center [304, 115] width 164 height 13
click at [315, 127] on div "Emotional support" at bounding box center [305, 129] width 173 height 13
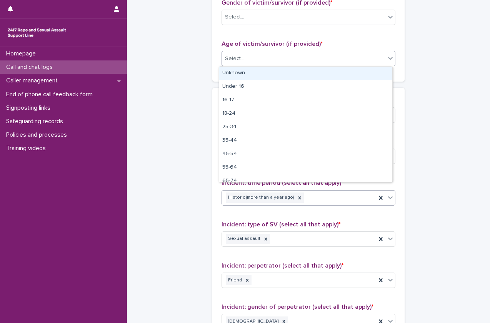
click at [333, 54] on div "Select..." at bounding box center [304, 58] width 164 height 13
click at [318, 75] on div "Unknown" at bounding box center [305, 73] width 173 height 13
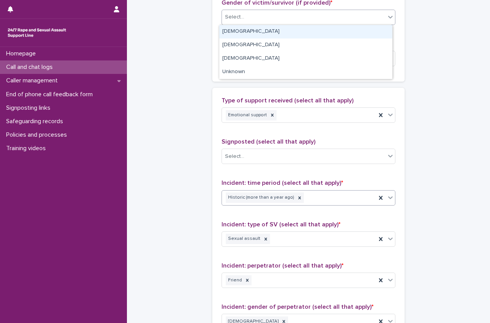
click at [353, 23] on div "Select..." at bounding box center [304, 17] width 164 height 13
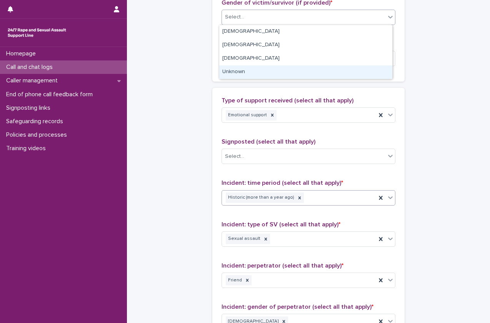
click at [316, 70] on div "Unknown" at bounding box center [305, 71] width 173 height 13
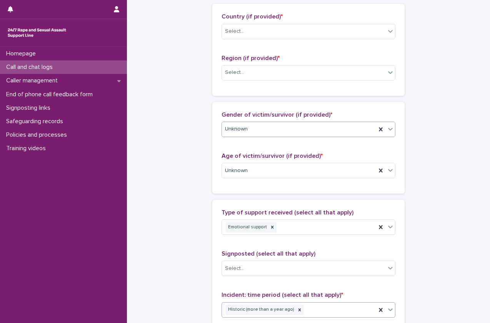
scroll to position [275, 0]
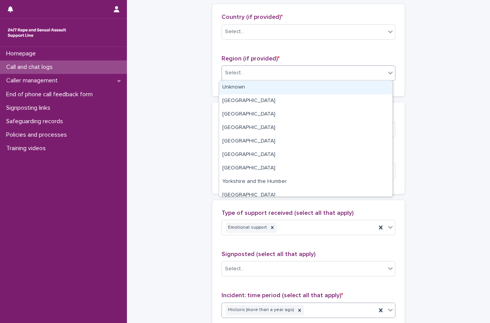
click at [316, 70] on div "Select..." at bounding box center [304, 73] width 164 height 13
click at [301, 90] on div "Unknown" at bounding box center [305, 87] width 173 height 13
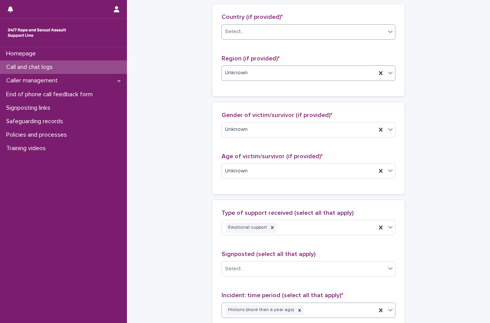
click at [344, 29] on div "Select..." at bounding box center [304, 31] width 164 height 13
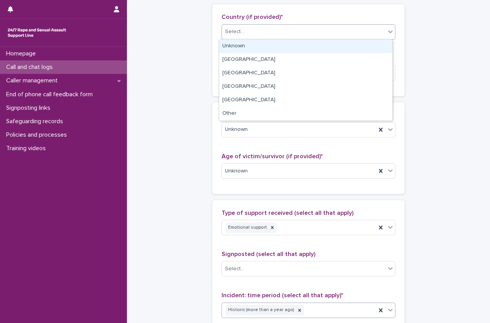
click at [328, 45] on div "Unknown" at bounding box center [305, 46] width 173 height 13
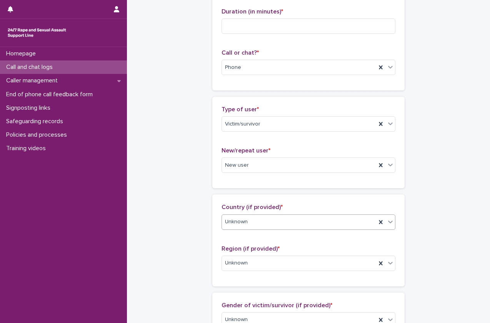
scroll to position [73, 0]
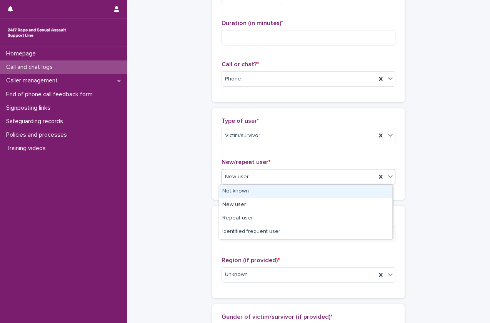
click at [264, 175] on div "New user" at bounding box center [299, 177] width 154 height 13
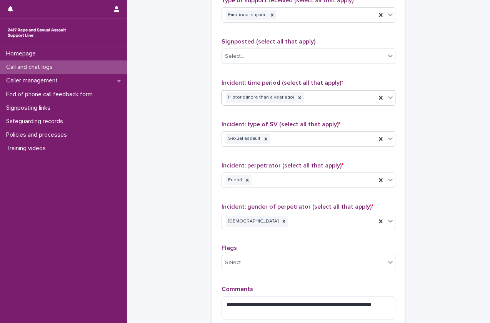
scroll to position [533, 0]
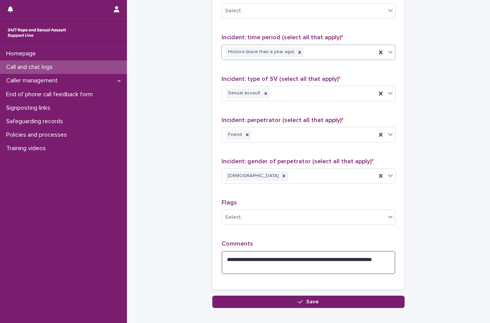
click at [271, 267] on textarea "**********" at bounding box center [309, 262] width 174 height 23
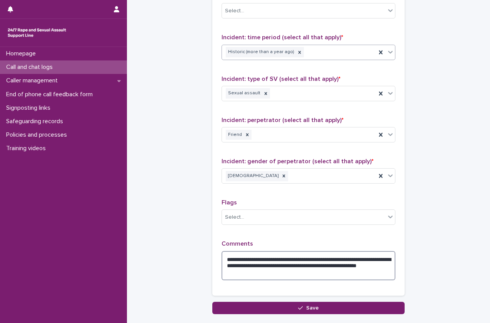
click at [280, 275] on textarea "**********" at bounding box center [309, 265] width 174 height 29
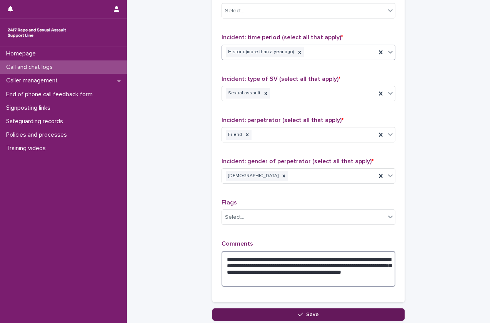
type textarea "**********"
click at [316, 315] on button "Save" at bounding box center [309, 314] width 192 height 12
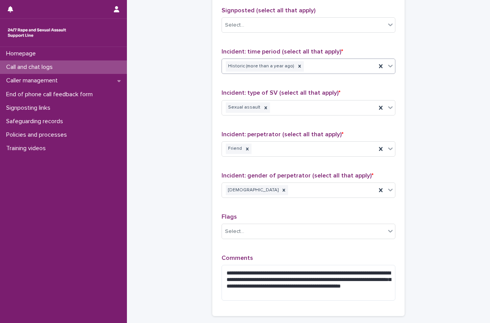
scroll to position [92, 0]
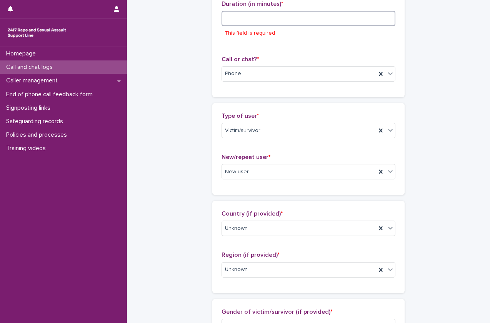
click at [320, 17] on input at bounding box center [309, 18] width 174 height 15
type input "*"
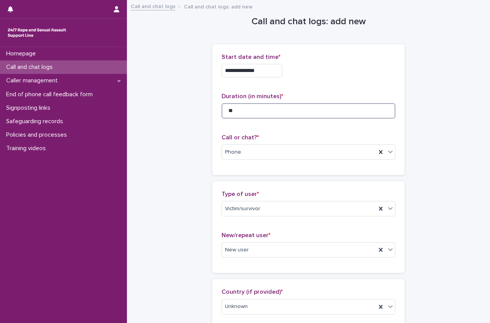
scroll to position [591, 0]
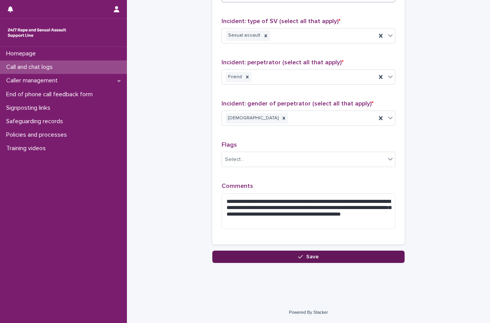
type input "**"
click at [271, 254] on button "Save" at bounding box center [309, 257] width 192 height 12
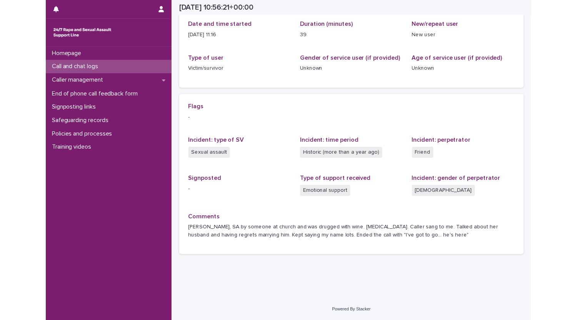
scroll to position [94, 0]
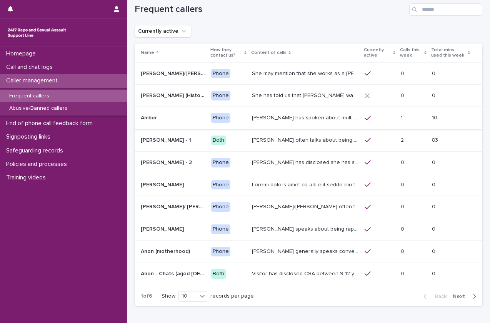
scroll to position [18, 0]
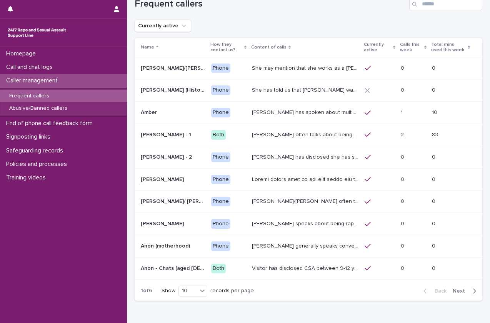
click at [286, 92] on p "She has told us that Prince Andrew was involved with her abuse. Men from Hollyw…" at bounding box center [306, 89] width 108 height 8
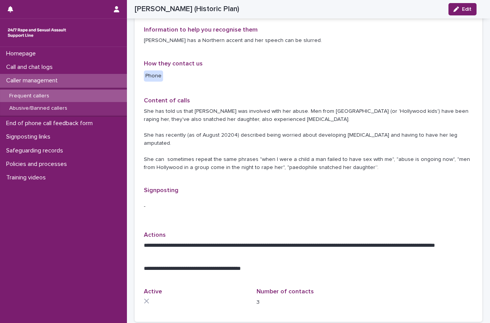
scroll to position [110, 0]
click at [92, 82] on div "Caller management" at bounding box center [63, 80] width 127 height 13
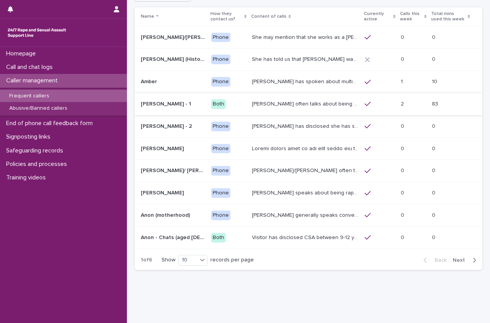
scroll to position [62, 0]
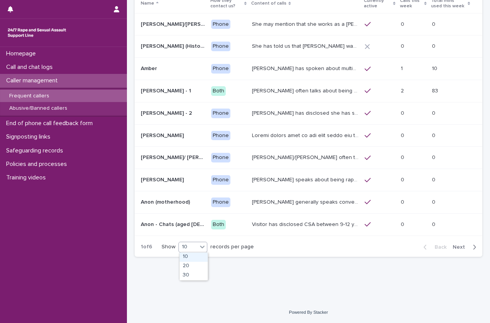
click at [203, 248] on icon at bounding box center [203, 247] width 8 height 8
click at [199, 274] on div "30" at bounding box center [194, 275] width 28 height 9
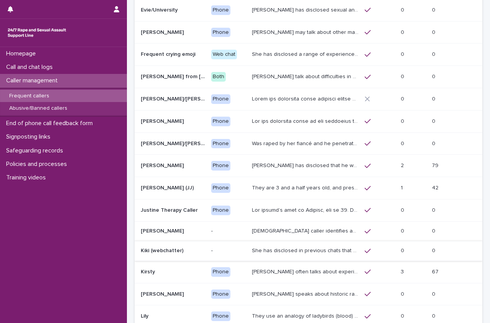
scroll to position [485, 0]
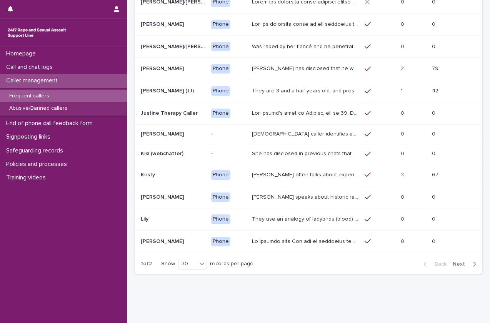
click at [456, 264] on span "Next" at bounding box center [461, 263] width 17 height 5
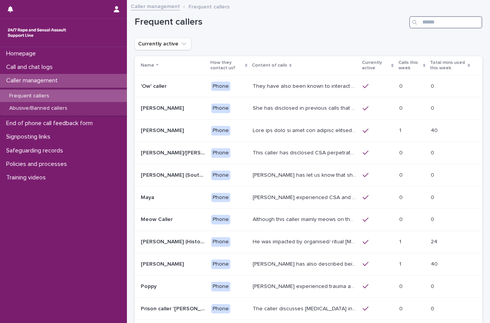
click at [437, 17] on input "Search" at bounding box center [446, 22] width 73 height 12
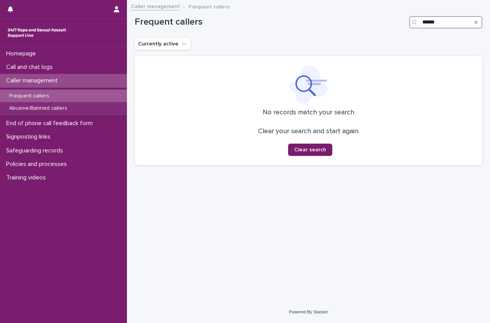
type input "******"
click at [478, 22] on div "Search" at bounding box center [476, 22] width 12 height 12
click at [476, 22] on icon "Search" at bounding box center [476, 22] width 3 height 3
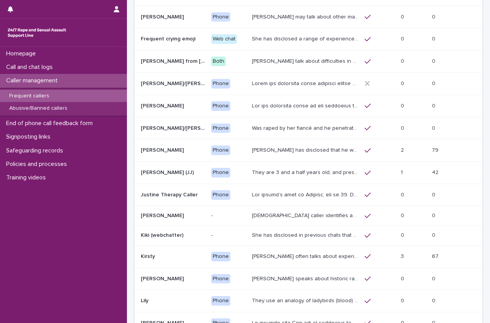
scroll to position [405, 0]
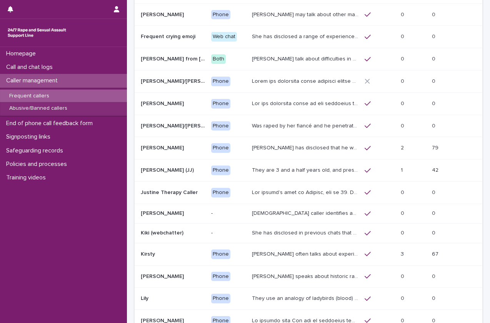
click at [224, 250] on div "Phone" at bounding box center [220, 254] width 19 height 10
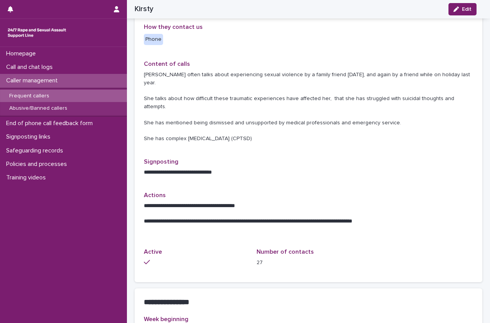
scroll to position [227, 0]
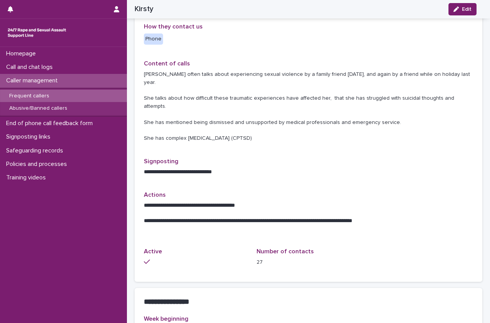
click at [224, 258] on div at bounding box center [196, 261] width 104 height 7
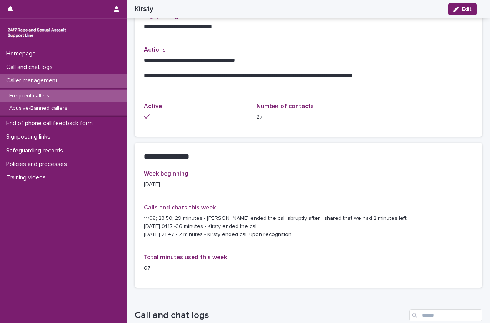
scroll to position [373, 0]
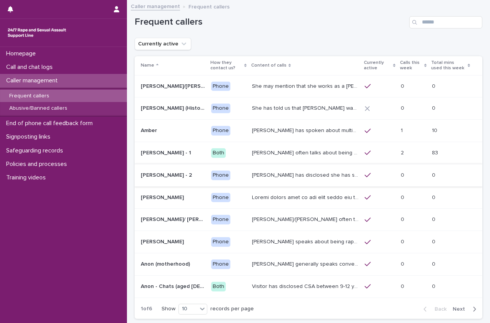
scroll to position [62, 0]
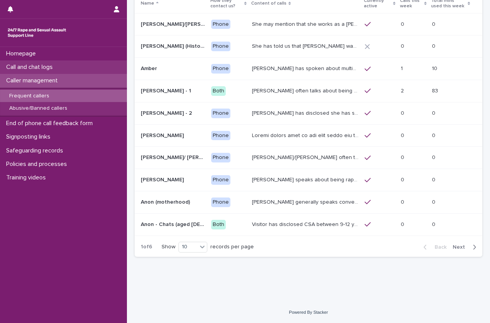
click at [82, 64] on div "Call and chat logs" at bounding box center [63, 66] width 127 height 13
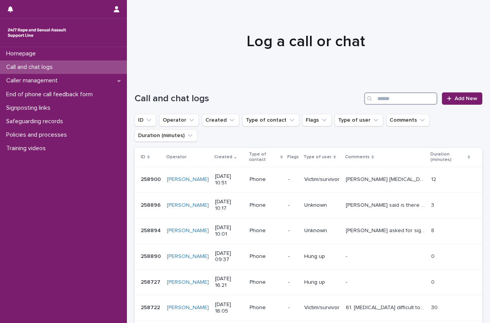
click at [394, 98] on input "Search" at bounding box center [401, 98] width 73 height 12
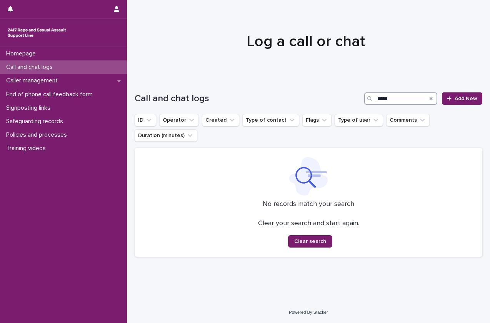
type input "****"
click at [430, 100] on icon "Search" at bounding box center [431, 98] width 3 height 5
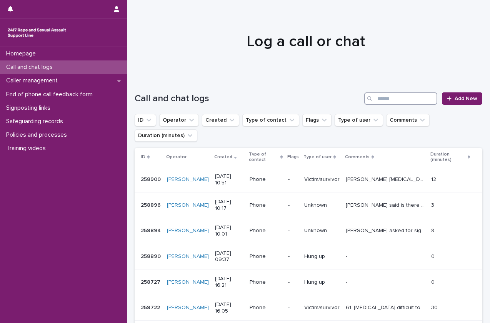
click at [372, 99] on input "Search" at bounding box center [401, 98] width 73 height 12
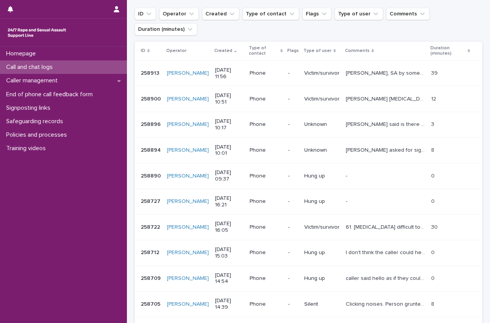
scroll to position [107, 0]
click at [375, 68] on div "[PERSON_NAME], SA by someone at church and was drugged with wine. [MEDICAL_DATA…" at bounding box center [385, 72] width 79 height 13
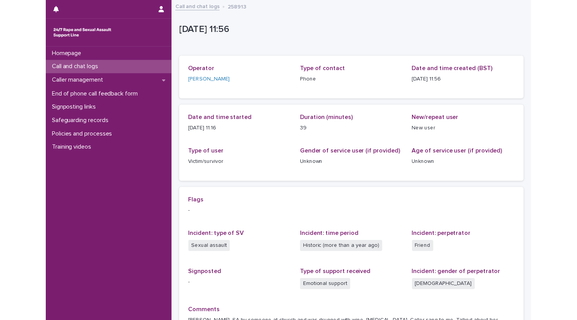
scroll to position [94, 0]
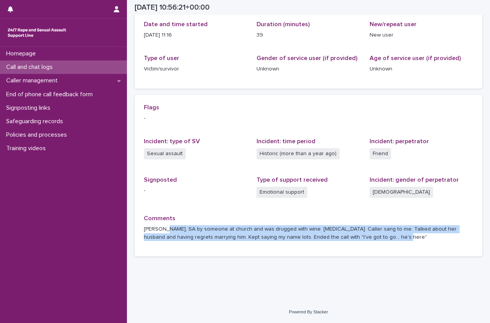
drag, startPoint x: 380, startPoint y: 236, endPoint x: 161, endPoint y: 226, distance: 219.3
click at [161, 226] on p "[PERSON_NAME], SA by someone at church and was drugged with wine. [MEDICAL_DATA…" at bounding box center [309, 233] width 330 height 16
drag, startPoint x: 161, startPoint y: 226, endPoint x: 375, endPoint y: 240, distance: 215.3
click at [375, 240] on p "[PERSON_NAME], SA by someone at church and was drugged with wine. [MEDICAL_DATA…" at bounding box center [309, 233] width 330 height 16
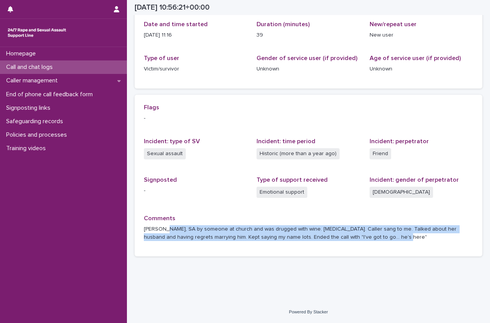
click at [357, 241] on p "[PERSON_NAME], SA by someone at church and was drugged with wine. [MEDICAL_DATA…" at bounding box center [309, 233] width 330 height 16
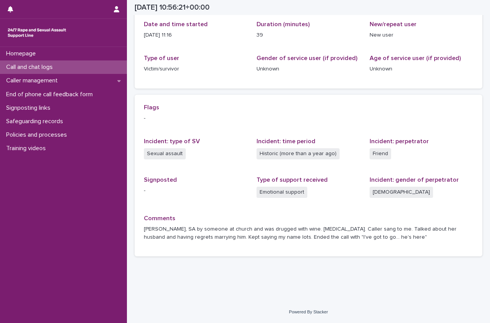
click at [375, 237] on p "[PERSON_NAME], SA by someone at church and was drugged with wine. [MEDICAL_DATA…" at bounding box center [309, 233] width 330 height 16
drag, startPoint x: 258, startPoint y: 238, endPoint x: 391, endPoint y: 239, distance: 133.2
click at [391, 239] on p "[PERSON_NAME], SA by someone at church and was drugged with wine. [MEDICAL_DATA…" at bounding box center [309, 233] width 330 height 16
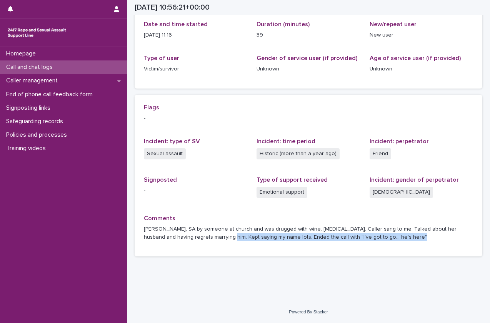
drag, startPoint x: 391, startPoint y: 239, endPoint x: 200, endPoint y: 241, distance: 190.6
click at [200, 241] on p "[PERSON_NAME], SA by someone at church and was drugged with wine. [MEDICAL_DATA…" at bounding box center [309, 233] width 330 height 16
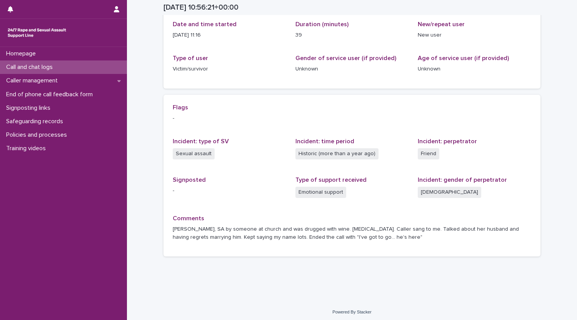
click at [436, 233] on p "[PERSON_NAME], SA by someone at church and was drugged with wine. [MEDICAL_DATA…" at bounding box center [352, 233] width 359 height 16
